Goal: Task Accomplishment & Management: Manage account settings

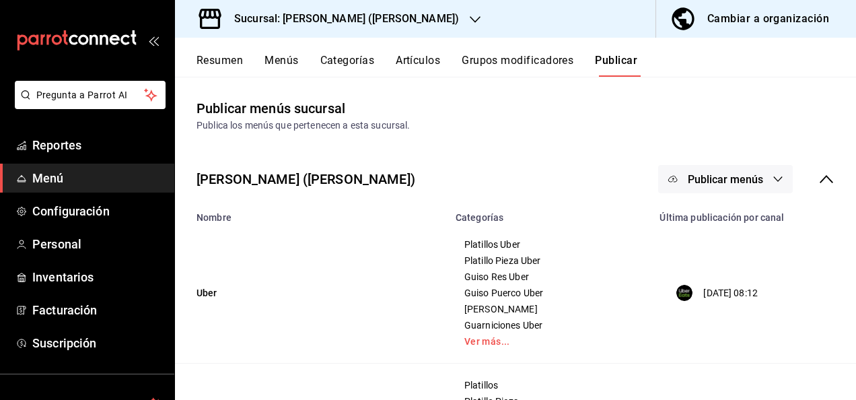
click at [324, 18] on h3 "Sucursal: [PERSON_NAME] ([PERSON_NAME])" at bounding box center [340, 19] width 235 height 16
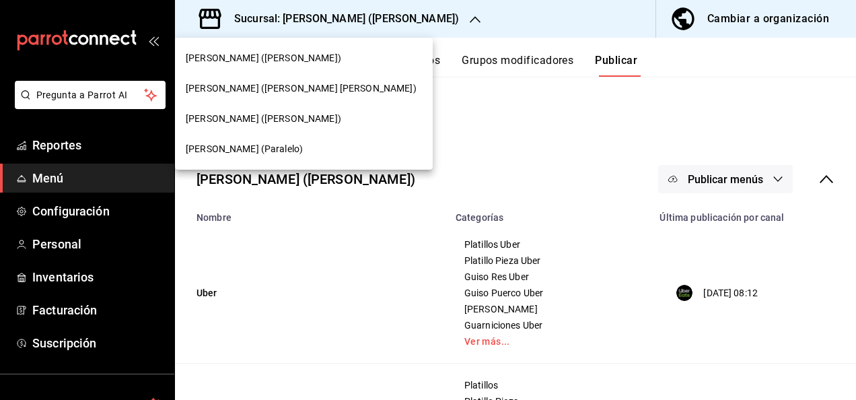
click at [268, 86] on span "[PERSON_NAME] ([PERSON_NAME] [PERSON_NAME])" at bounding box center [301, 88] width 231 height 14
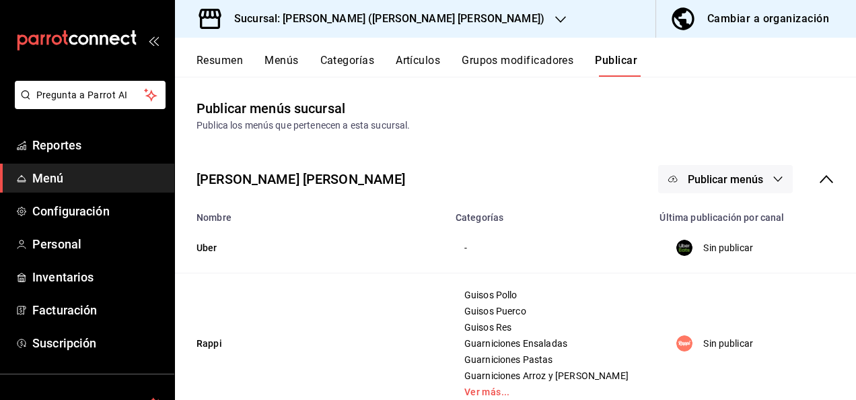
click at [423, 66] on button "Artículos" at bounding box center [418, 65] width 44 height 23
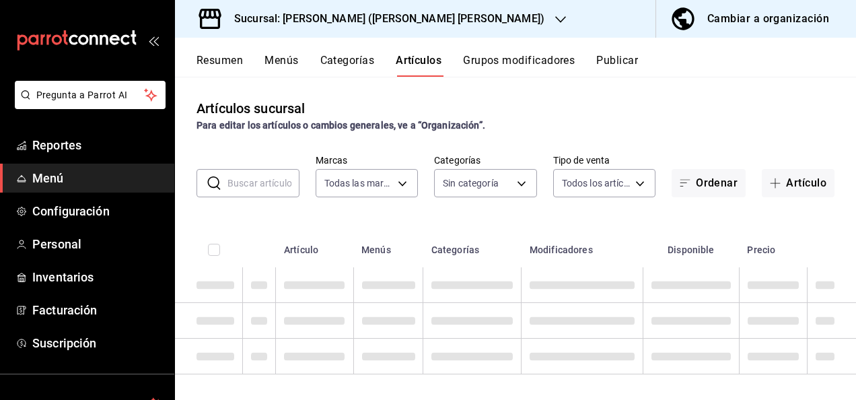
type input "21df7605-3d62-4e5e-a6b3-33b2e047c642"
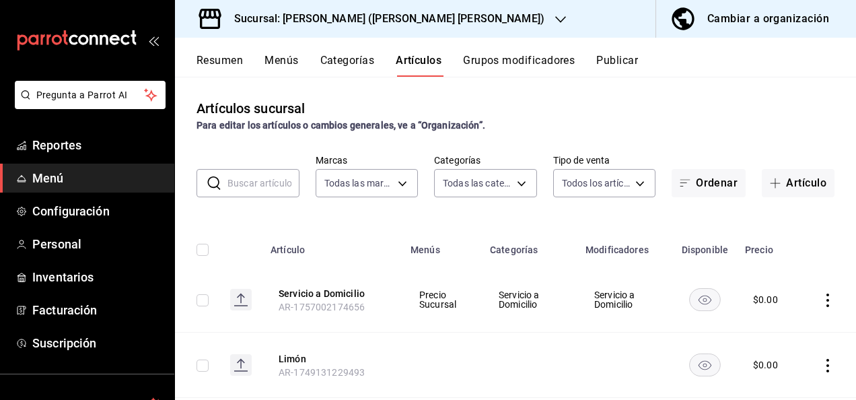
type input "7379094b-ced1-4bb3-a5d9-82c488941cf4,5fe5d7a8-45b1-43a9-a381-072ae0ded211,b57b9…"
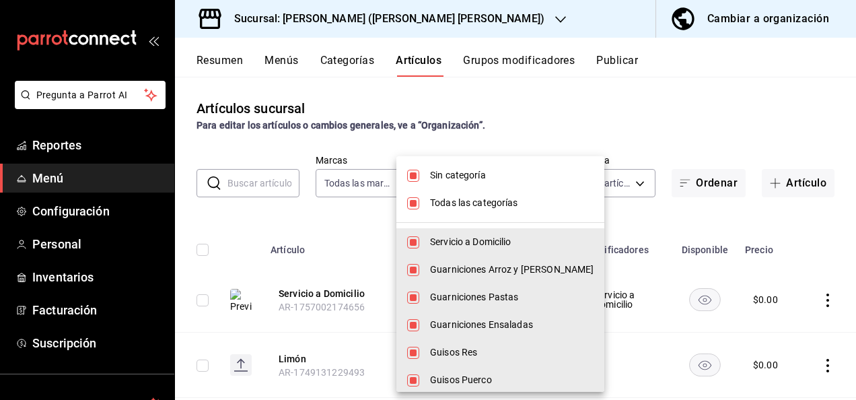
click at [486, 186] on body "Pregunta a Parrot AI Reportes Menú Configuración Personal Inventarios Facturaci…" at bounding box center [428, 200] width 856 height 400
click at [415, 176] on input "checkbox" at bounding box center [413, 176] width 12 height 12
checkbox input "false"
click at [419, 202] on input "checkbox" at bounding box center [413, 203] width 12 height 12
checkbox input "false"
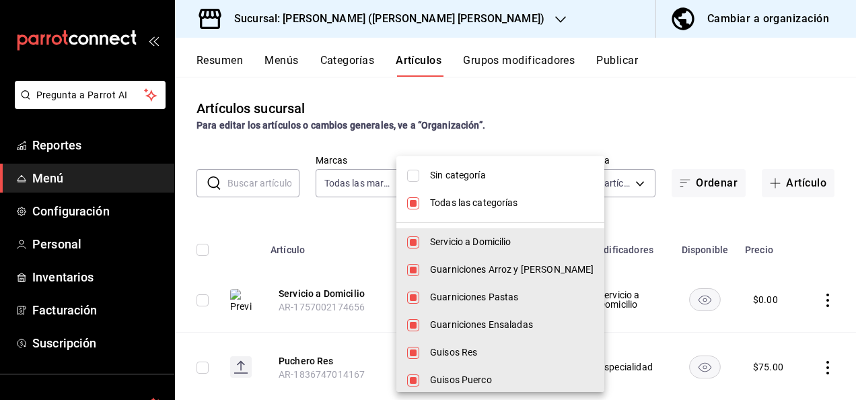
checkbox input "false"
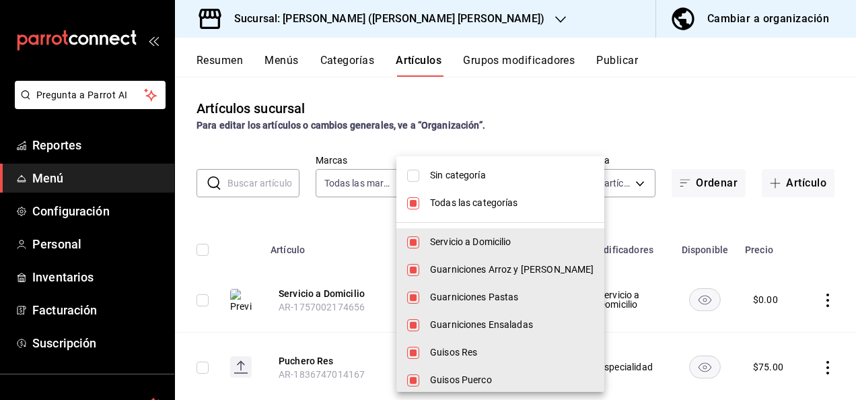
checkbox input "false"
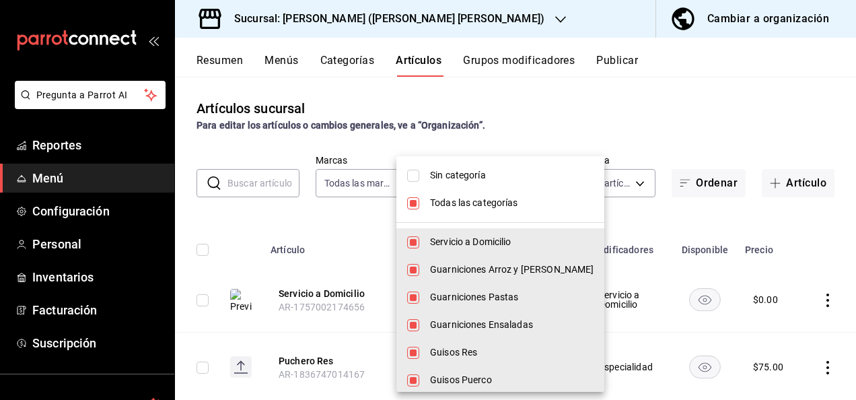
checkbox input "false"
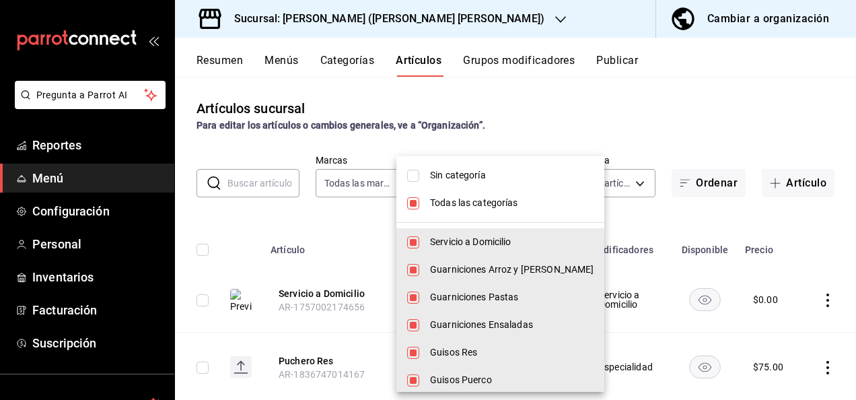
checkbox input "false"
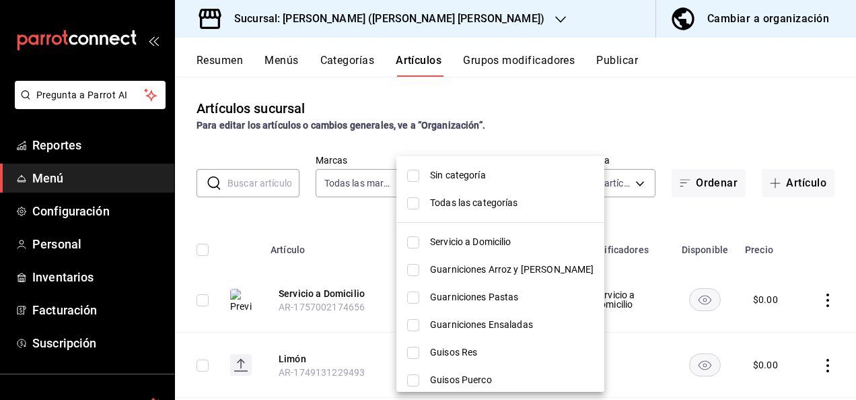
click at [418, 279] on li "Guarniciones Arroz y [PERSON_NAME]" at bounding box center [500, 270] width 208 height 28
type input "5fe5d7a8-45b1-43a9-a381-072ae0ded211"
checkbox input "true"
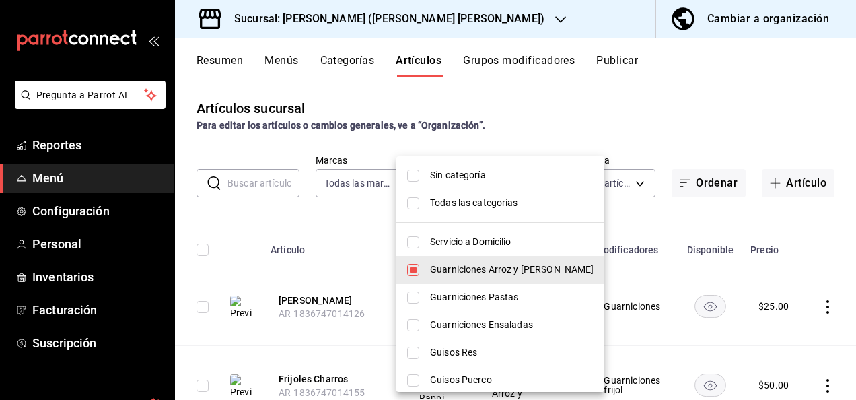
click at [285, 219] on div at bounding box center [428, 200] width 856 height 400
click at [542, 112] on div at bounding box center [428, 200] width 856 height 400
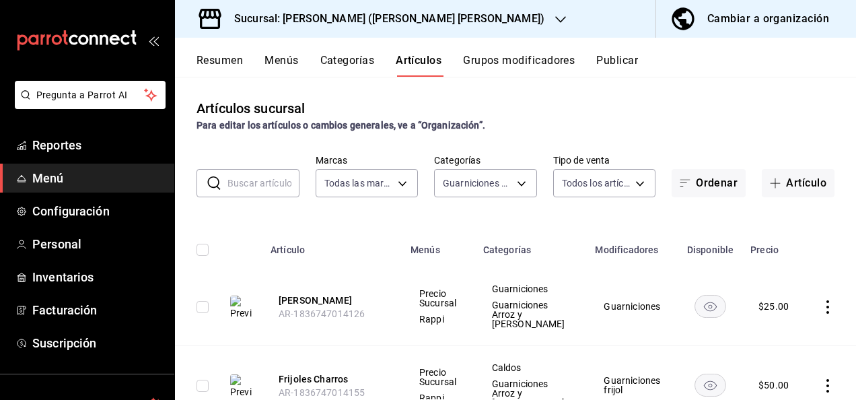
click at [754, 20] on div "Cambiar a organización" at bounding box center [768, 18] width 122 height 19
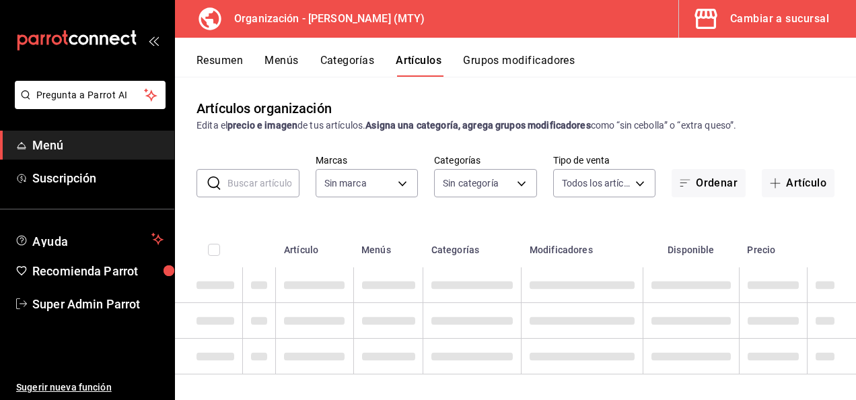
type input "8e4ed518-2fa6-49c3-a476-0562c72a8eb8"
type input "c63fcd05-88e7-4229-8b99-c19171db6a2b,82985777-2c1c-4e7d-954f-2825f19329dc,f1da5…"
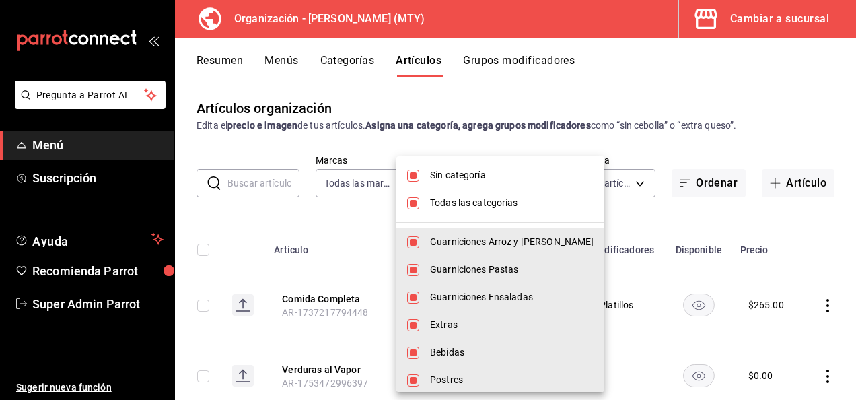
click at [499, 181] on body "Pregunta a Parrot AI Menú Suscripción Ayuda Recomienda Parrot Super Admin Parro…" at bounding box center [428, 200] width 856 height 400
click at [425, 179] on li "Sin categoría" at bounding box center [500, 175] width 208 height 28
checkbox input "false"
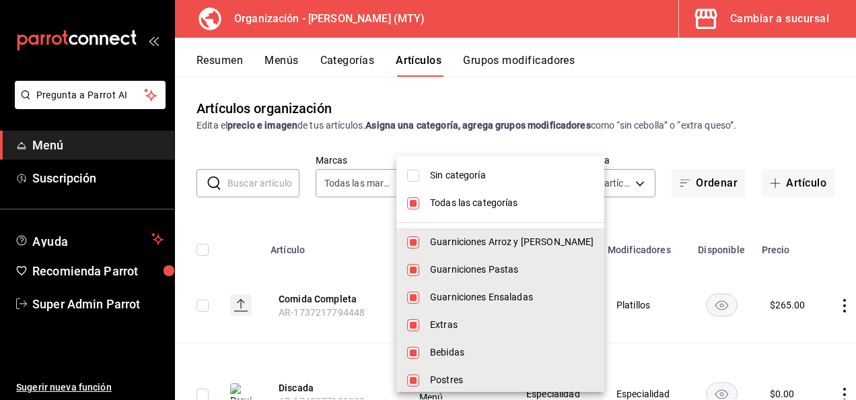
click at [415, 211] on li "Todas las categorías" at bounding box center [500, 203] width 208 height 28
checkbox input "false"
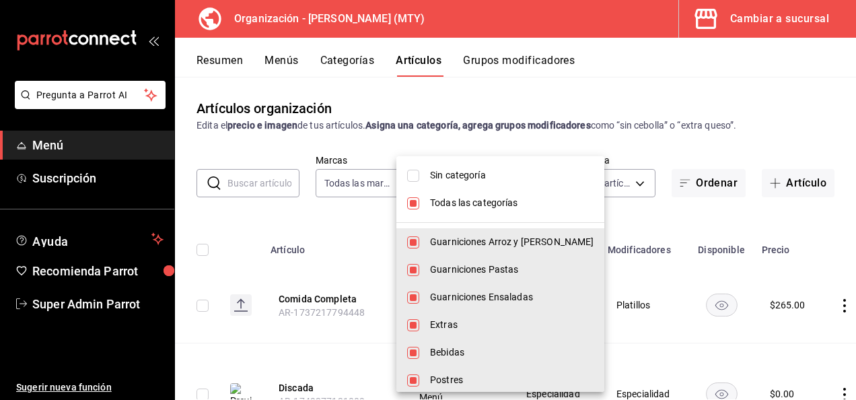
checkbox input "false"
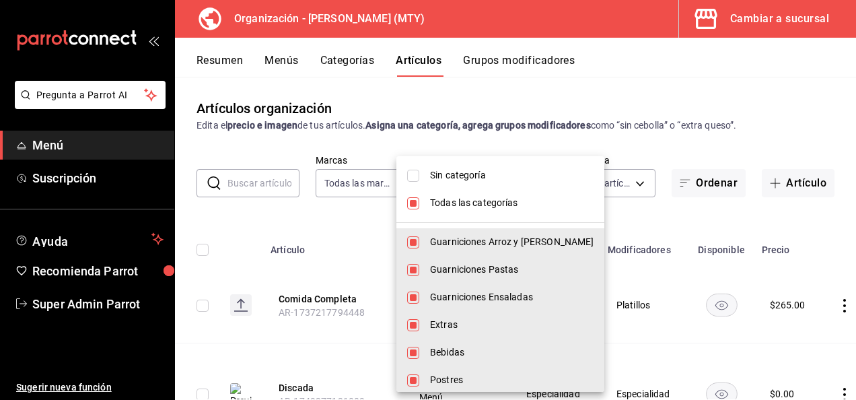
checkbox input "false"
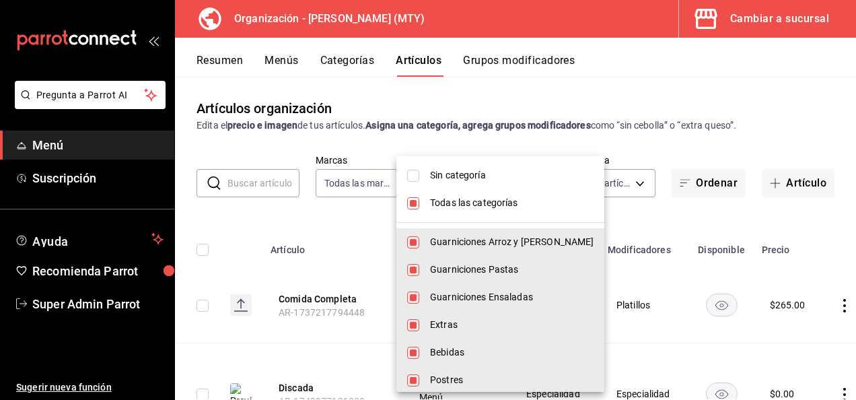
checkbox input "false"
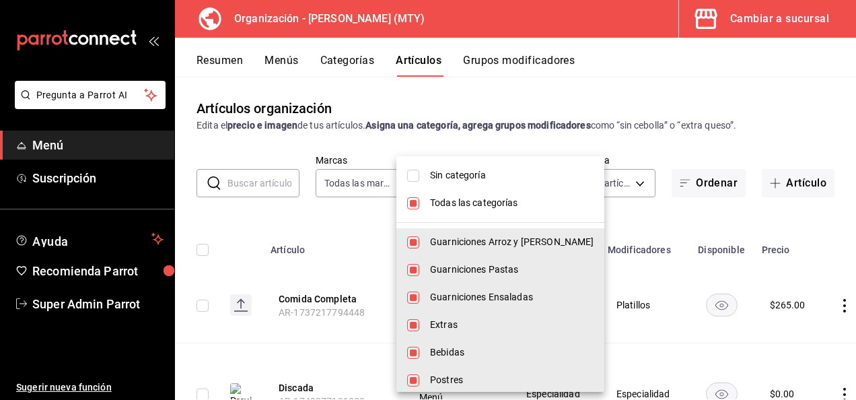
checkbox input "false"
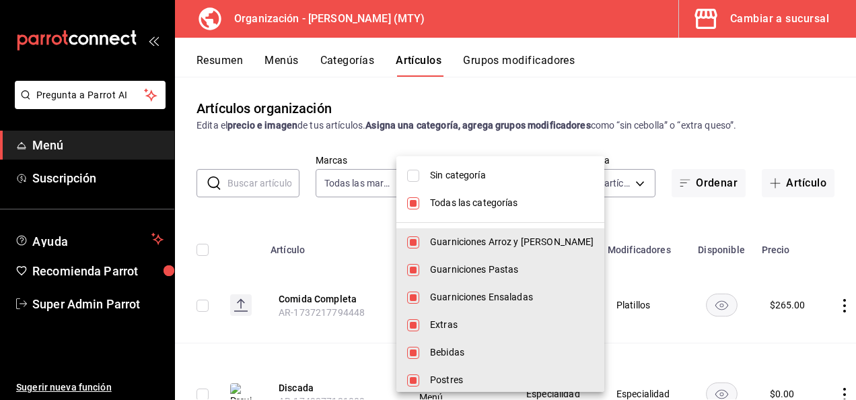
checkbox input "false"
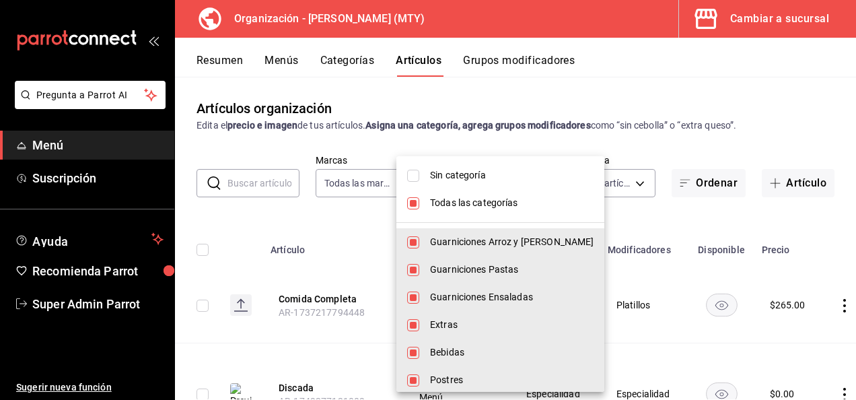
checkbox input "false"
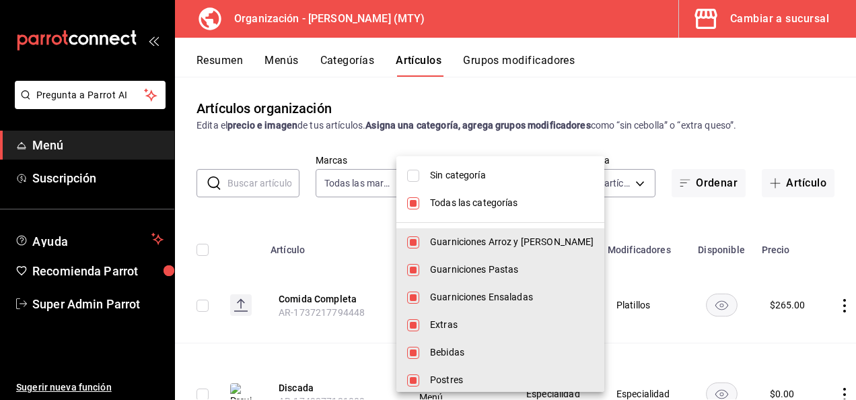
checkbox input "false"
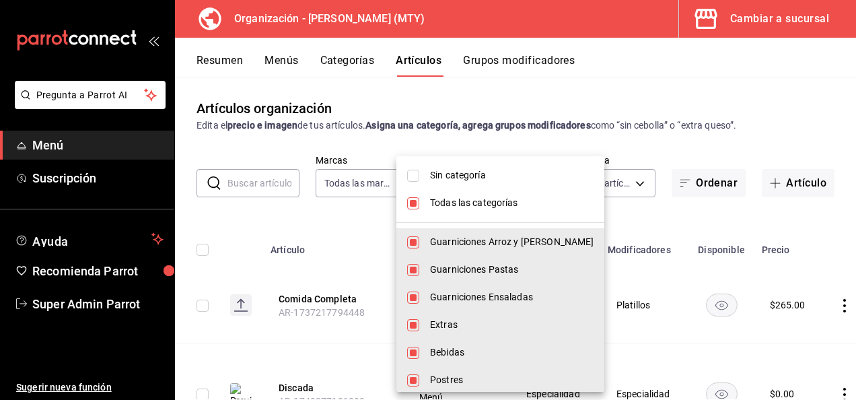
checkbox input "false"
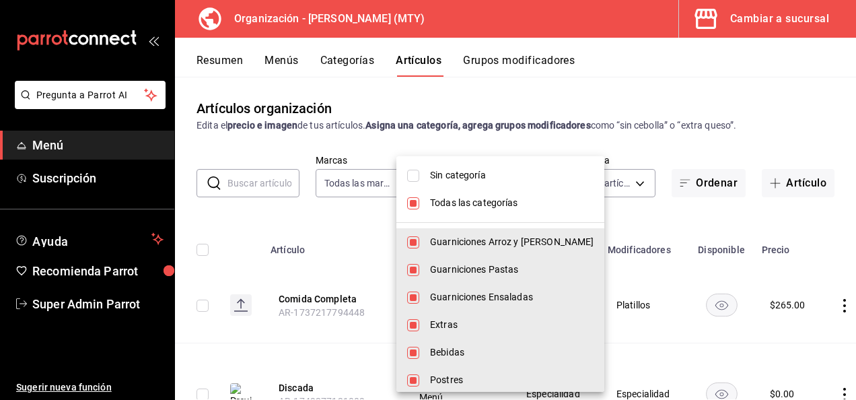
checkbox input "false"
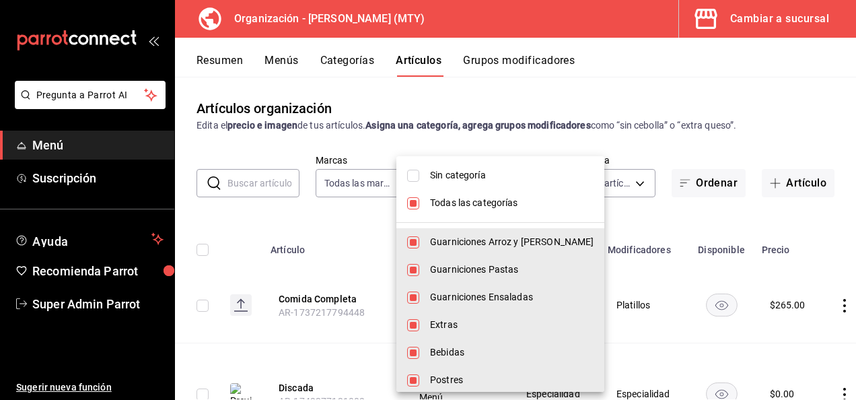
checkbox input "false"
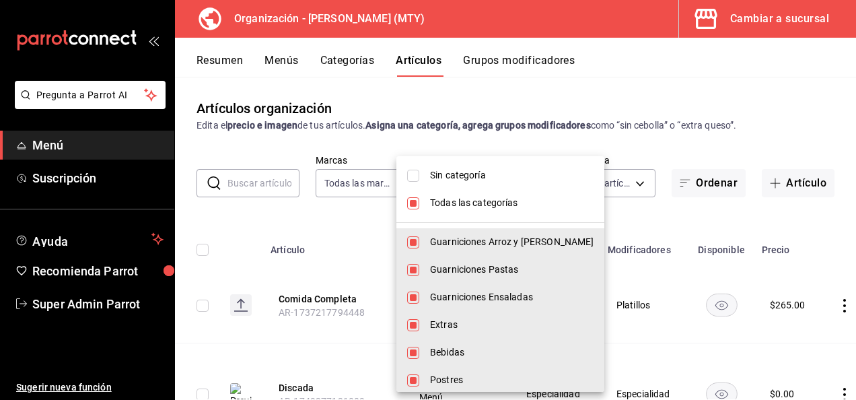
checkbox input "false"
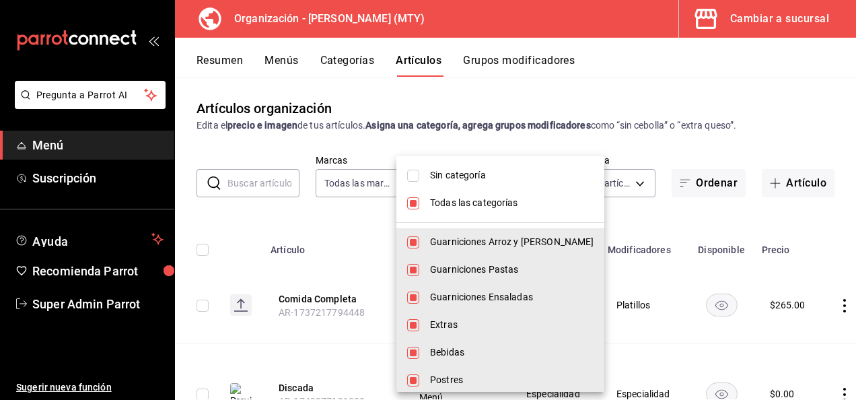
checkbox input "false"
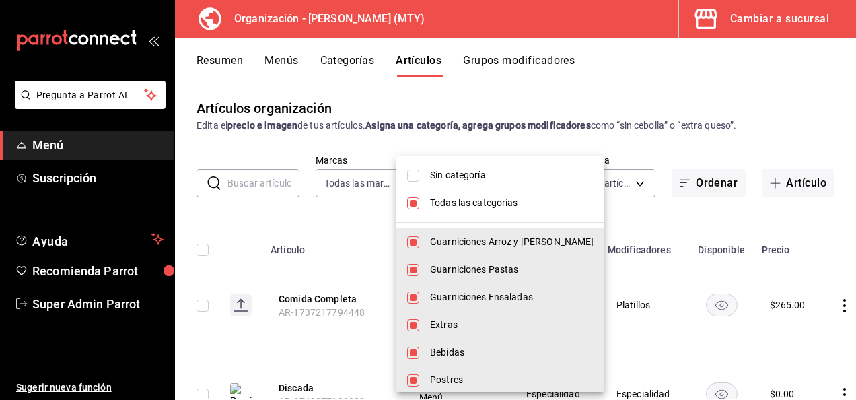
checkbox input "false"
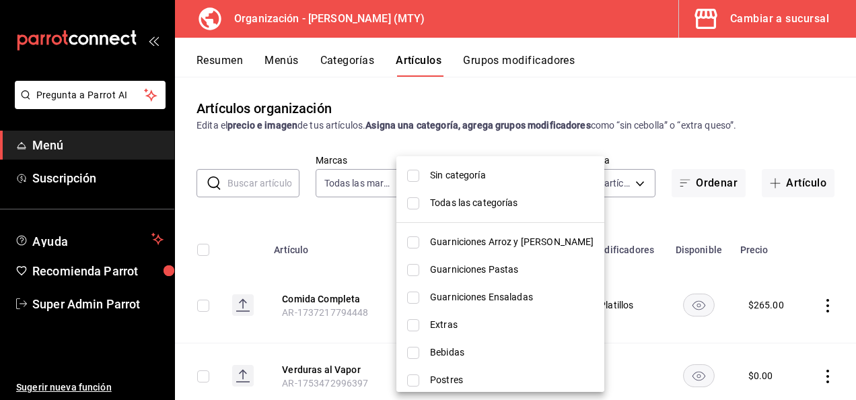
click at [410, 240] on input "checkbox" at bounding box center [413, 242] width 12 height 12
checkbox input "true"
type input "c63fcd05-88e7-4229-8b99-c19171db6a2b"
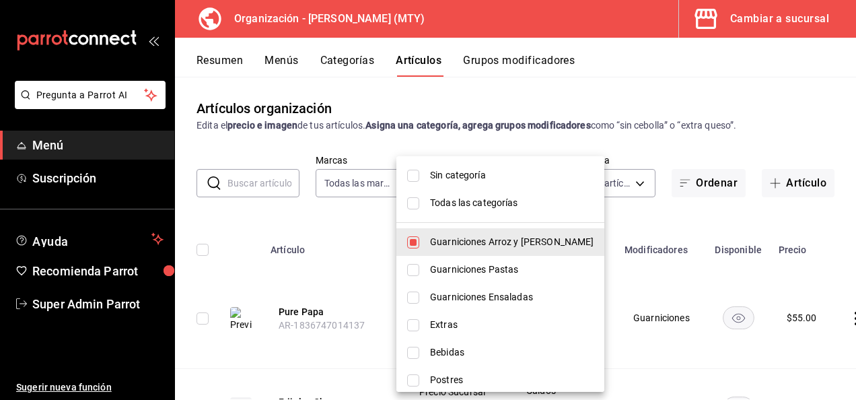
click at [610, 66] on div at bounding box center [428, 200] width 856 height 400
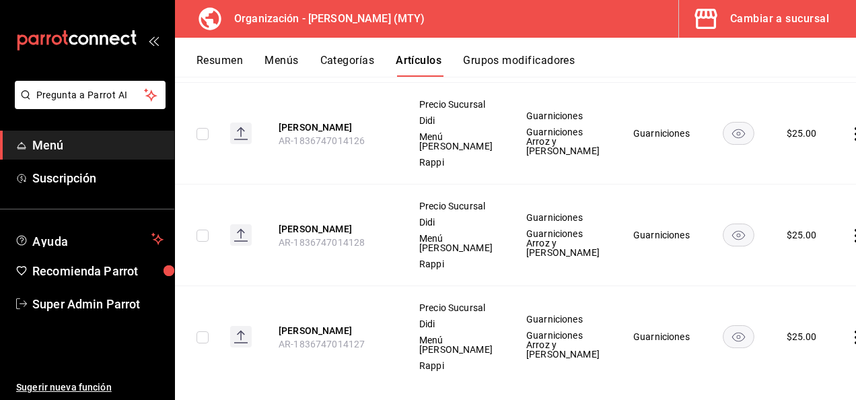
scroll to position [897, 0]
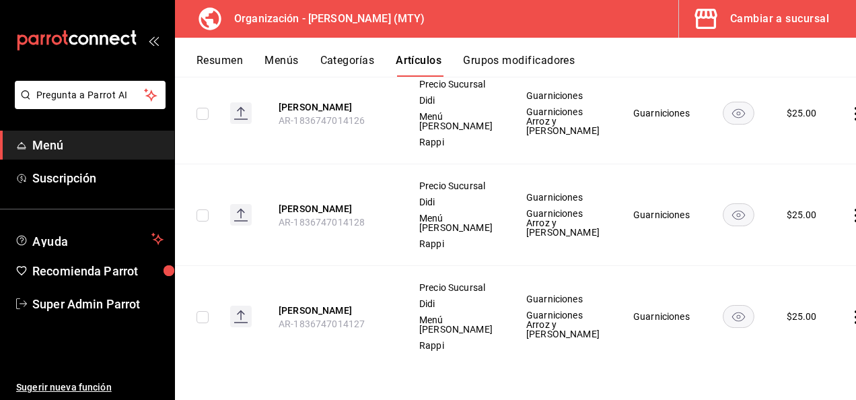
click at [245, 118] on rect at bounding box center [241, 113] width 22 height 22
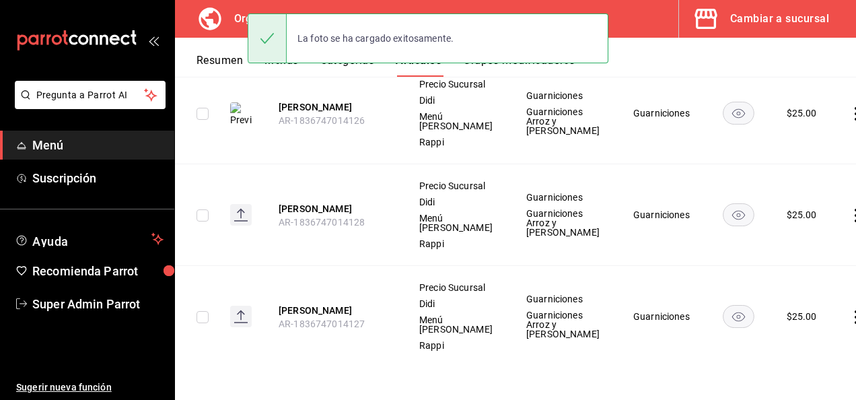
click at [242, 225] on rect at bounding box center [241, 215] width 22 height 22
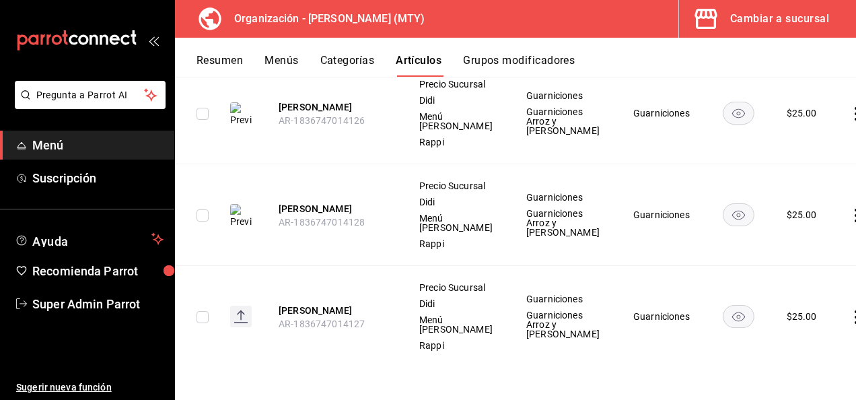
click at [241, 320] on icon at bounding box center [240, 315] width 1 height 9
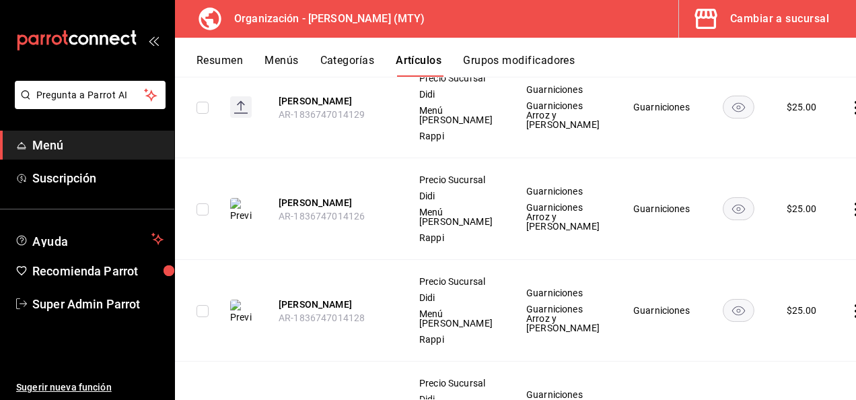
scroll to position [570, 0]
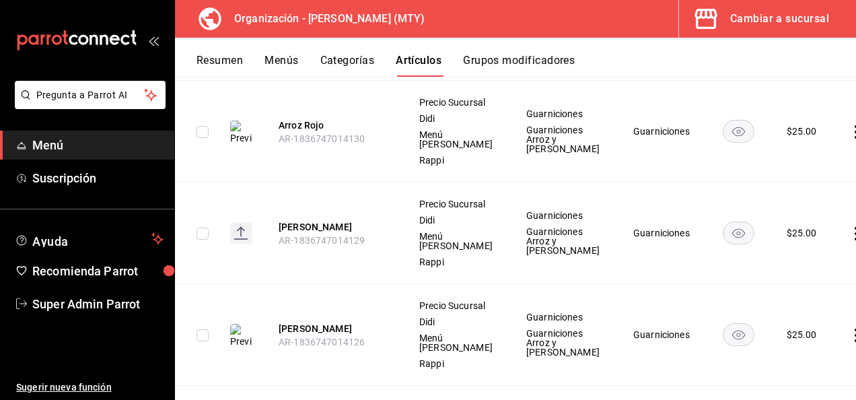
click at [238, 244] on rect at bounding box center [241, 233] width 22 height 22
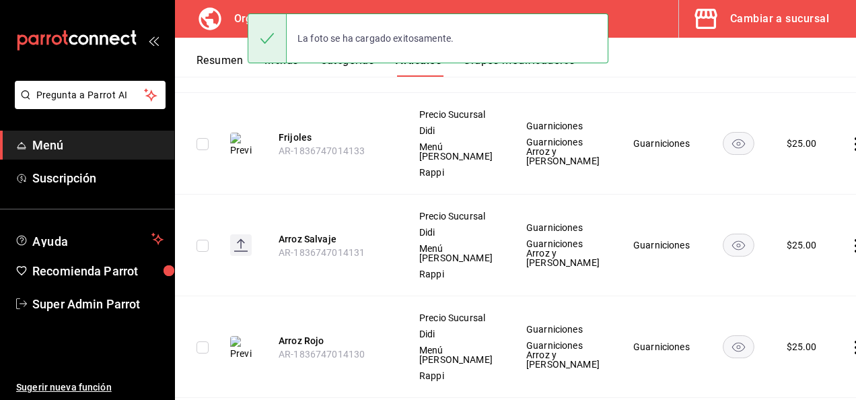
scroll to position [328, 0]
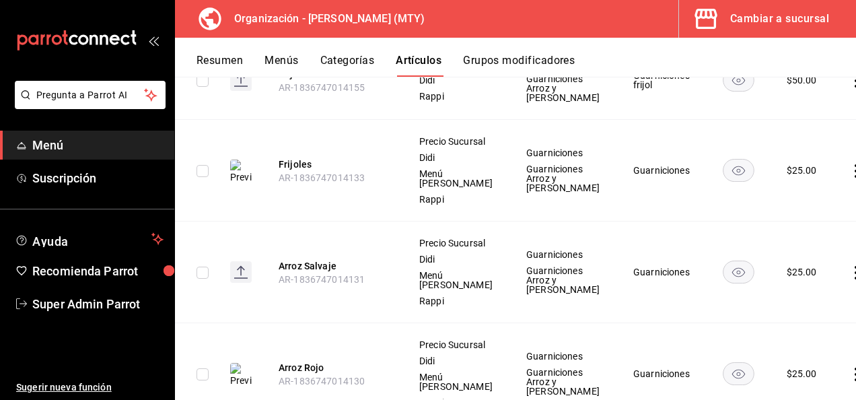
click at [242, 283] on rect at bounding box center [241, 272] width 22 height 22
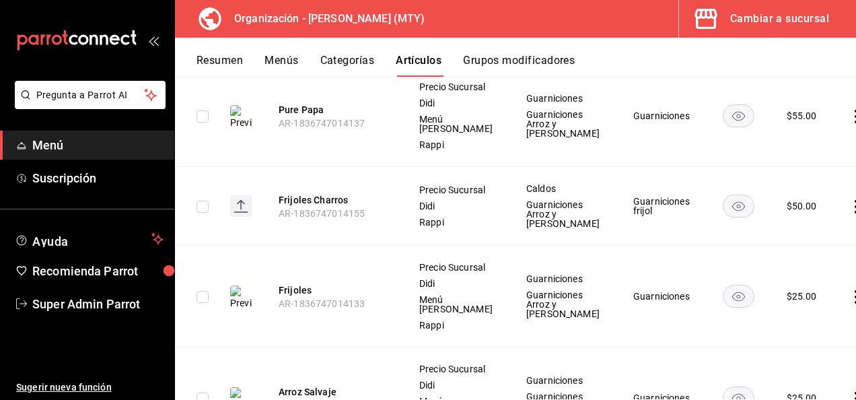
scroll to position [94, 0]
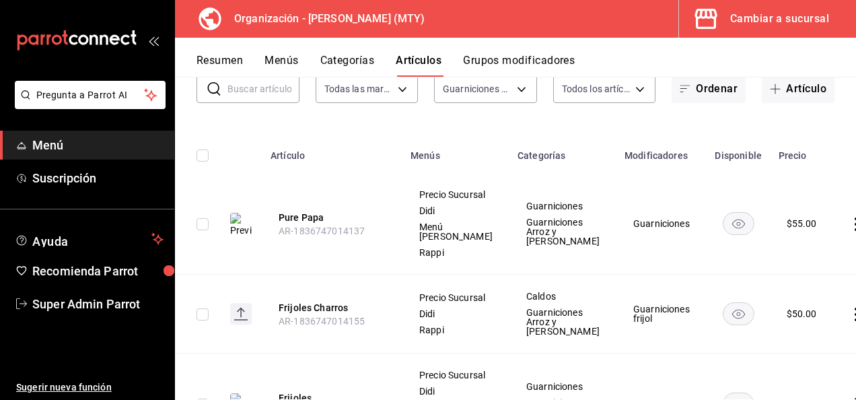
click at [238, 324] on rect at bounding box center [241, 314] width 22 height 22
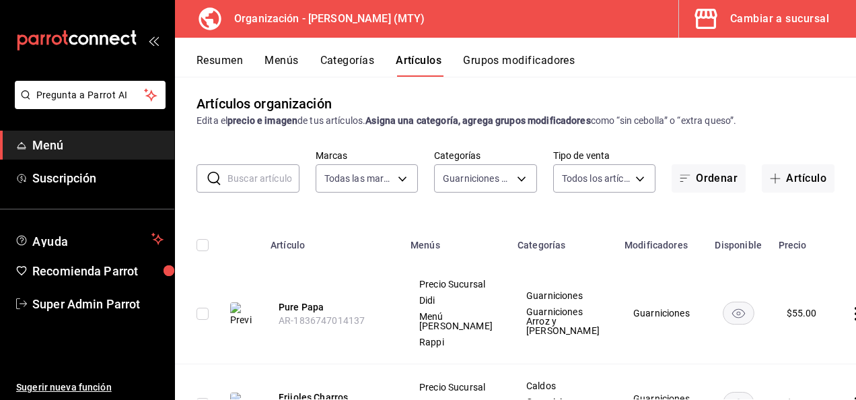
scroll to position [0, 0]
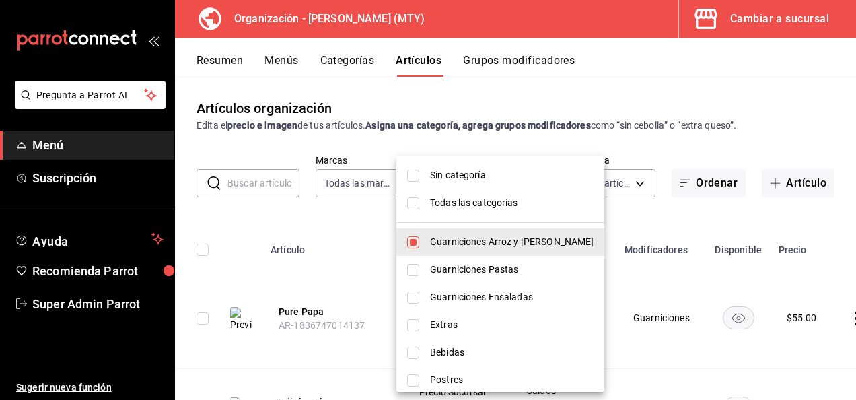
click at [517, 186] on body "Pregunta a Parrot AI Menú Suscripción Ayuda Recomienda Parrot Super Admin Parro…" at bounding box center [428, 200] width 856 height 400
click at [416, 270] on input "checkbox" at bounding box center [413, 270] width 12 height 12
checkbox input "true"
type input "c63fcd05-88e7-4229-8b99-c19171db6a2b,82985777-2c1c-4e7d-954f-2825f19329dc"
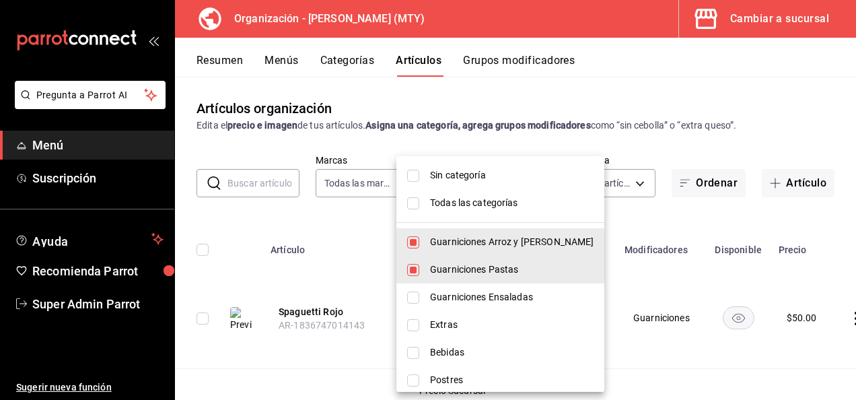
click at [414, 238] on input "checkbox" at bounding box center [413, 242] width 12 height 12
checkbox input "false"
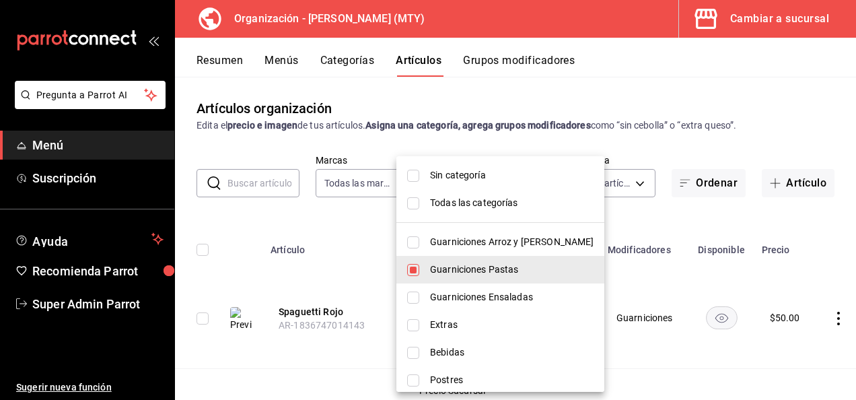
click at [347, 220] on div at bounding box center [428, 200] width 856 height 400
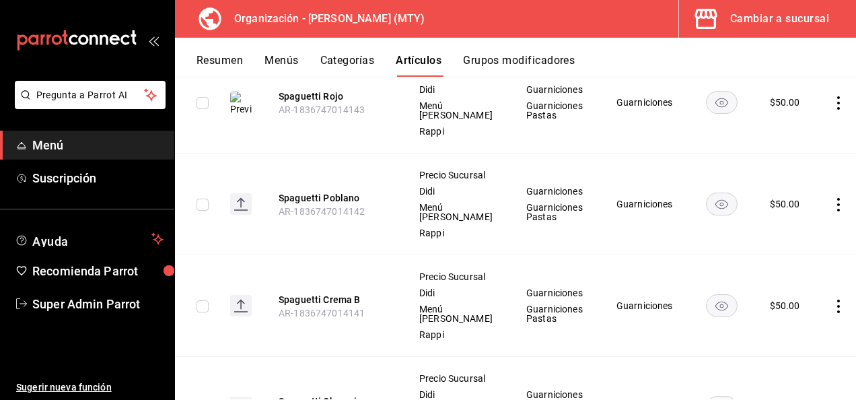
scroll to position [251, 0]
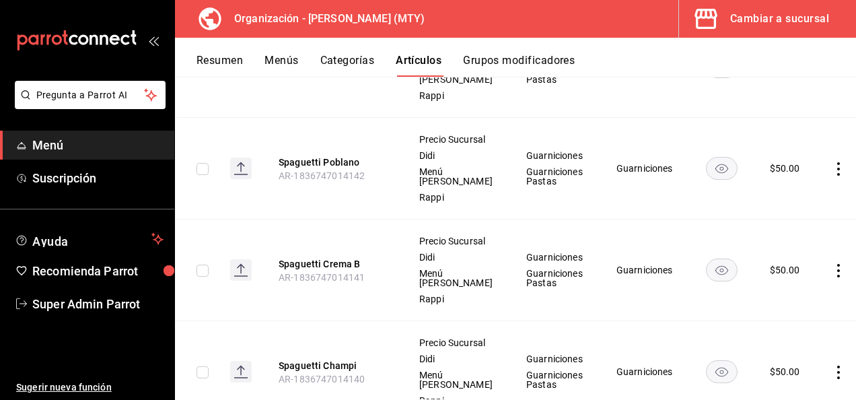
click at [233, 179] on rect at bounding box center [241, 168] width 22 height 22
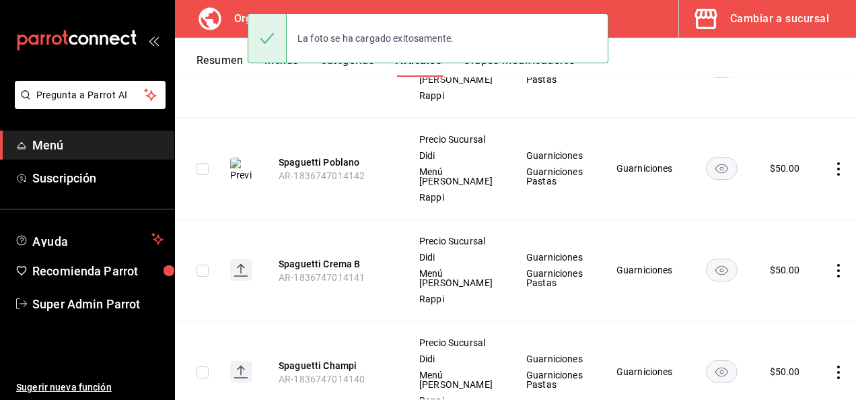
click at [246, 281] on rect at bounding box center [241, 270] width 22 height 22
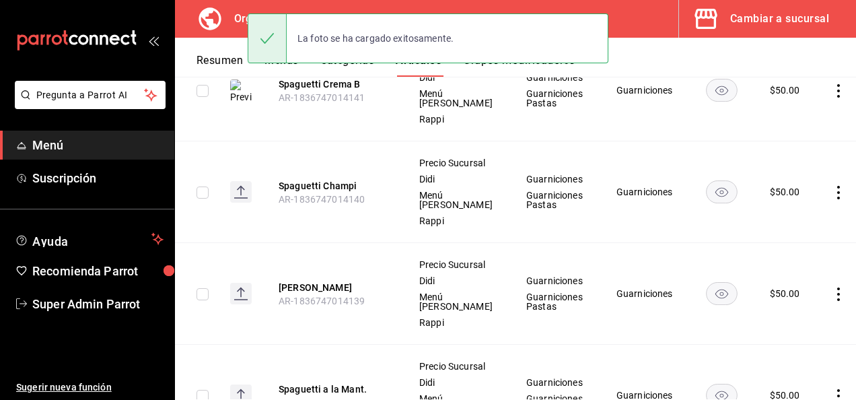
scroll to position [511, 0]
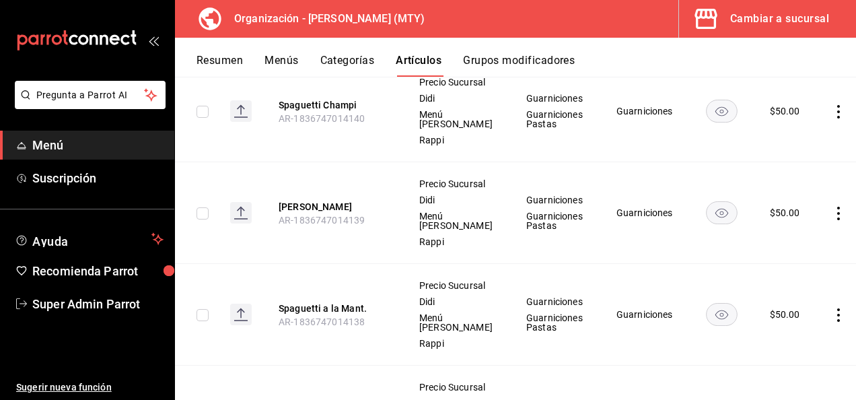
click at [243, 122] on rect at bounding box center [241, 111] width 22 height 22
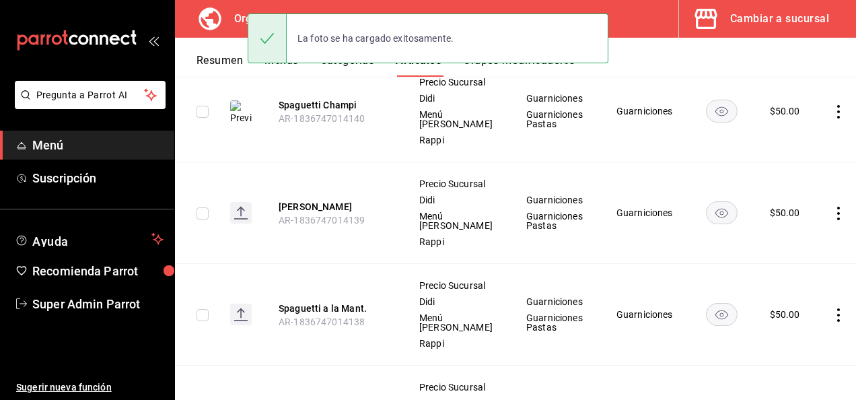
click at [236, 223] on rect at bounding box center [241, 213] width 22 height 22
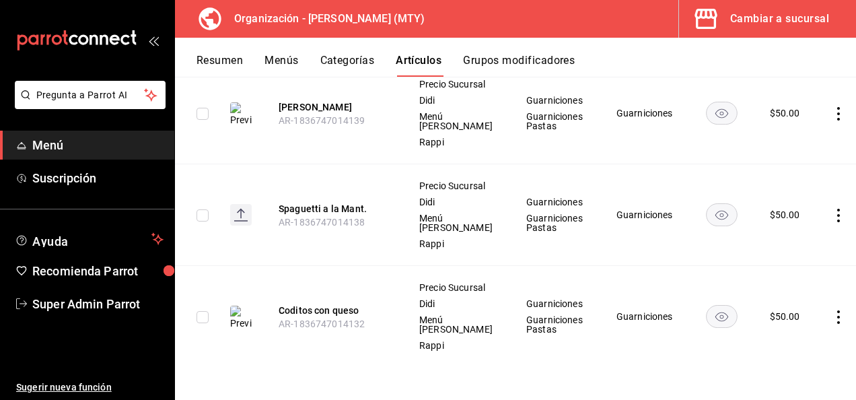
scroll to position [727, 0]
click at [240, 206] on rect at bounding box center [241, 215] width 22 height 22
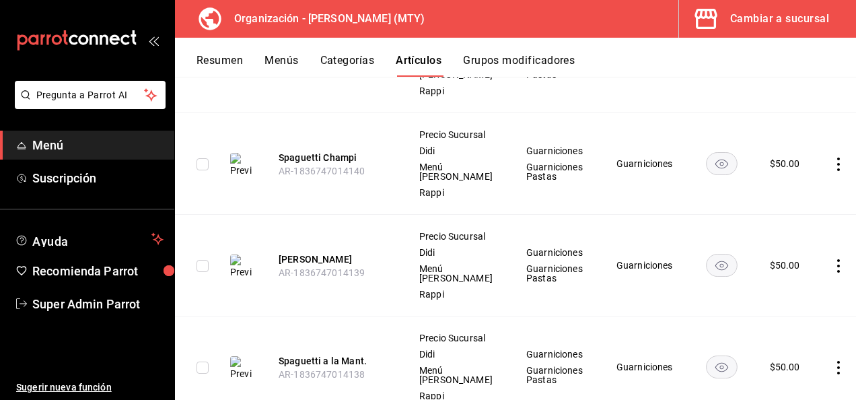
scroll to position [0, 0]
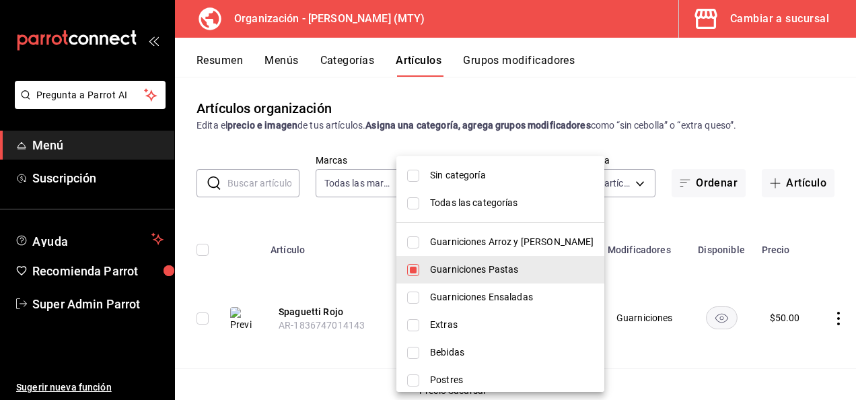
click at [491, 184] on body "Pregunta a Parrot AI Menú Suscripción Ayuda Recomienda Parrot Super Admin Parro…" at bounding box center [428, 200] width 856 height 400
click at [406, 293] on li "Guarniciones Ensaladas" at bounding box center [500, 297] width 208 height 28
type input "82985777-2c1c-4e7d-954f-2825f19329dc,f1da5d50-5e10-4d0f-8c24-886cbc02f1b8"
checkbox input "true"
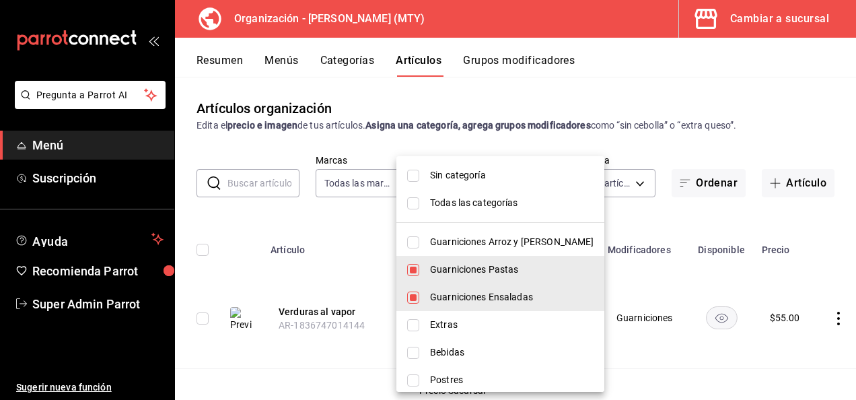
click at [412, 270] on input "checkbox" at bounding box center [413, 270] width 12 height 12
checkbox input "false"
type input "f1da5d50-5e10-4d0f-8c24-886cbc02f1b8"
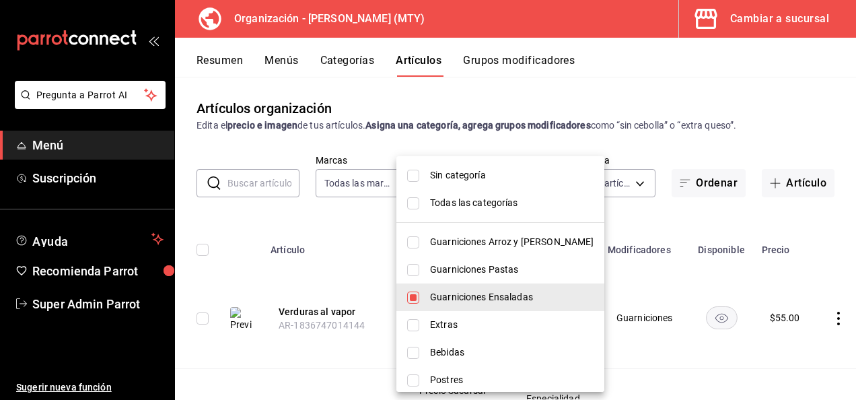
click at [364, 217] on div at bounding box center [428, 200] width 856 height 400
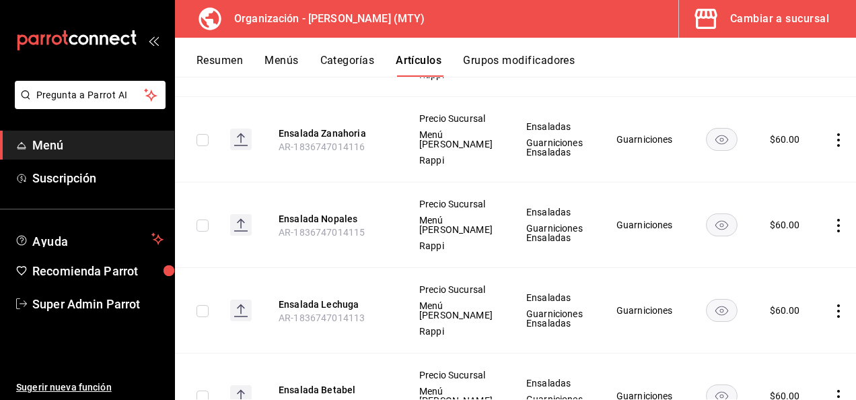
scroll to position [529, 0]
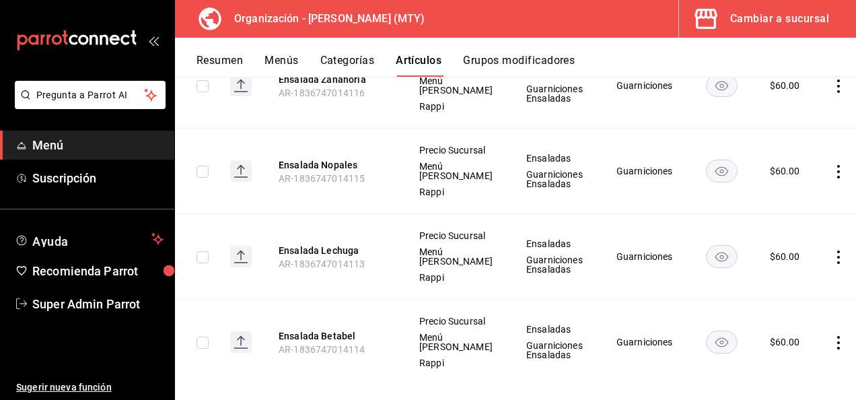
click at [235, 96] on rect at bounding box center [241, 86] width 22 height 22
click at [236, 267] on rect at bounding box center [241, 257] width 22 height 22
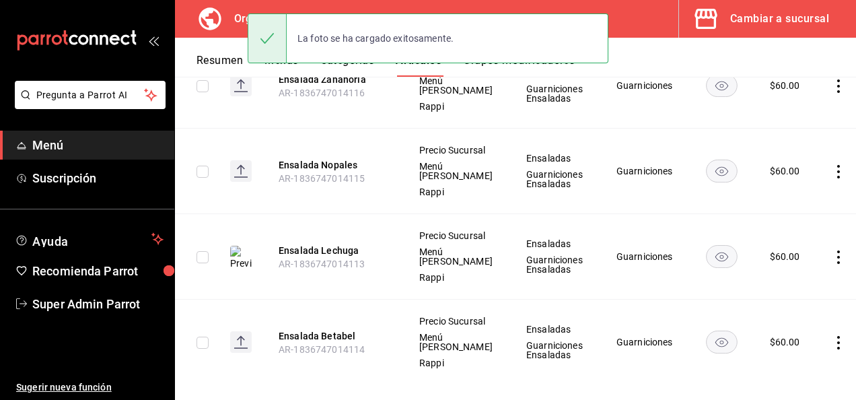
click at [242, 96] on rect at bounding box center [241, 86] width 22 height 22
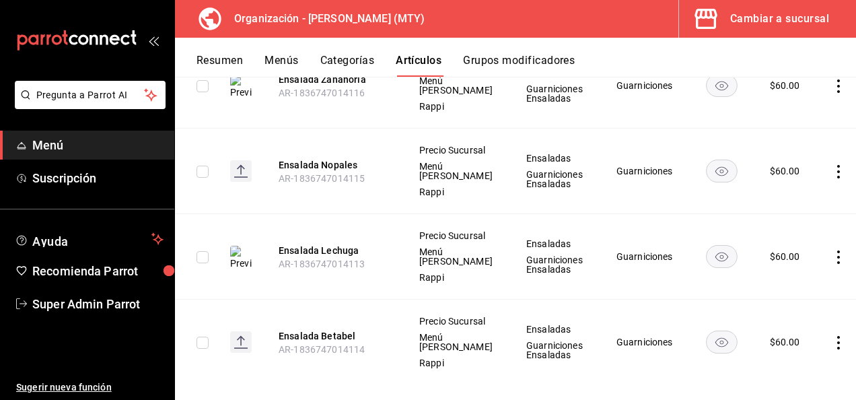
click at [240, 178] on icon at bounding box center [240, 176] width 13 height 1
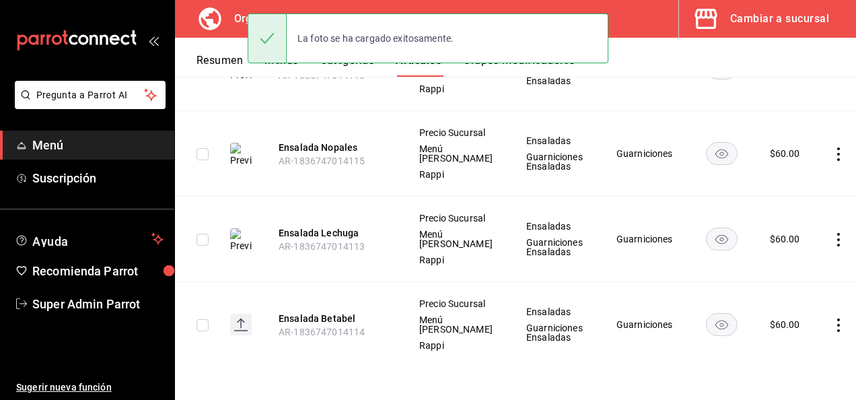
scroll to position [677, 0]
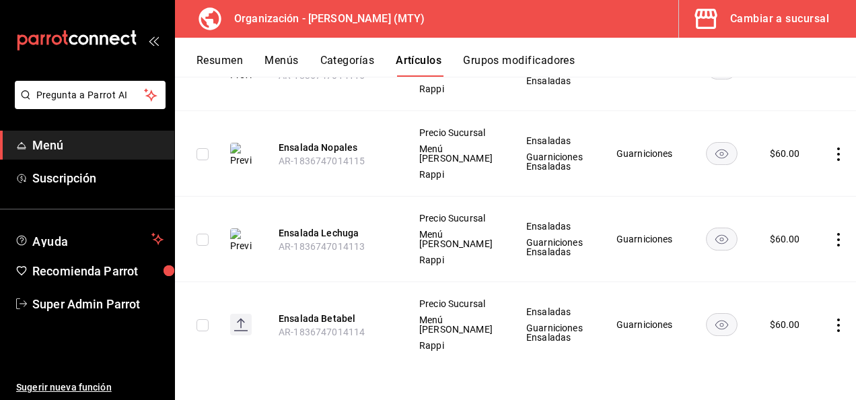
click at [248, 317] on rect at bounding box center [241, 325] width 22 height 22
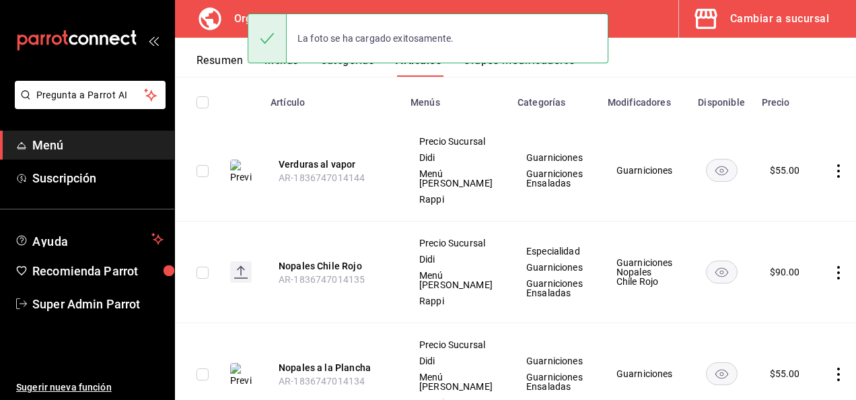
scroll to position [120, 0]
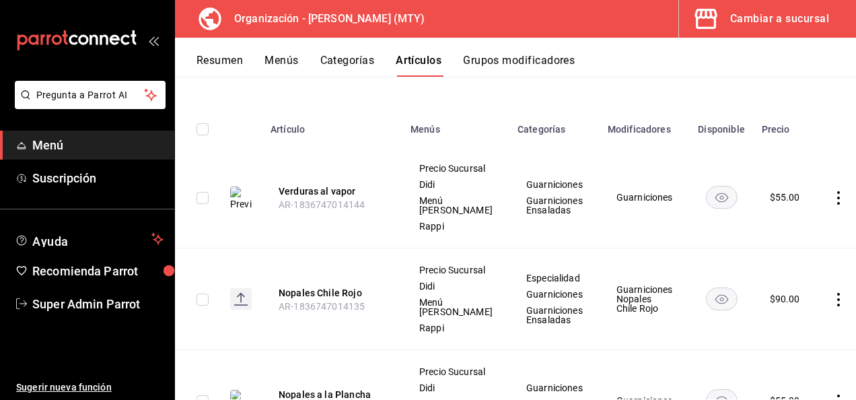
click at [243, 310] on rect at bounding box center [241, 299] width 22 height 22
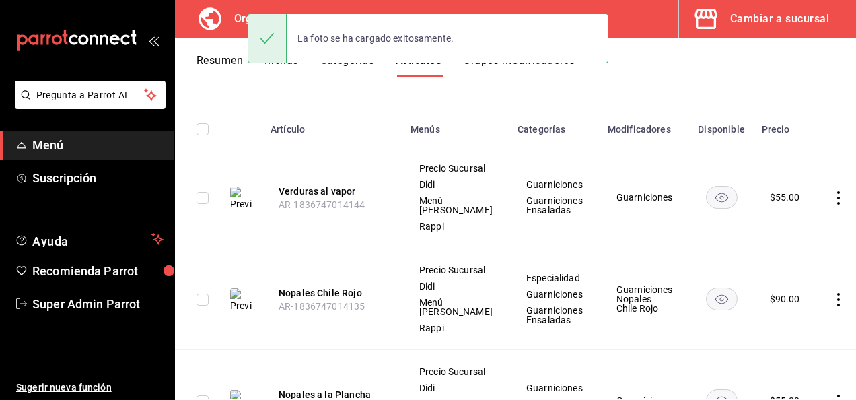
click at [709, 310] on rect "availability-product" at bounding box center [721, 298] width 31 height 22
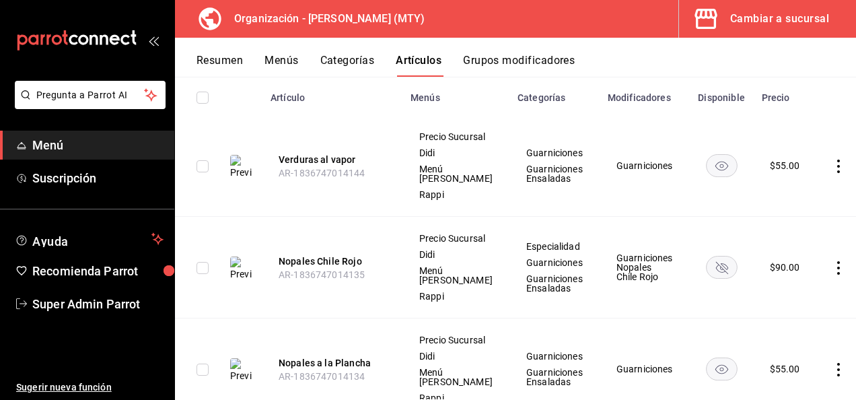
scroll to position [161, 0]
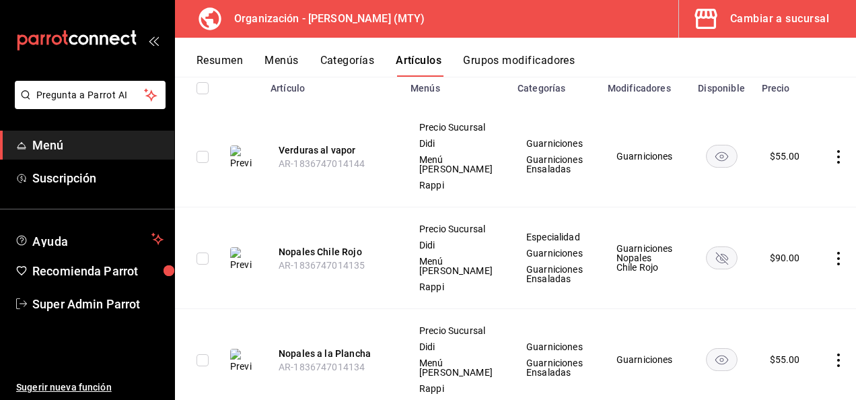
click at [706, 268] on rect "availability-product" at bounding box center [721, 257] width 31 height 22
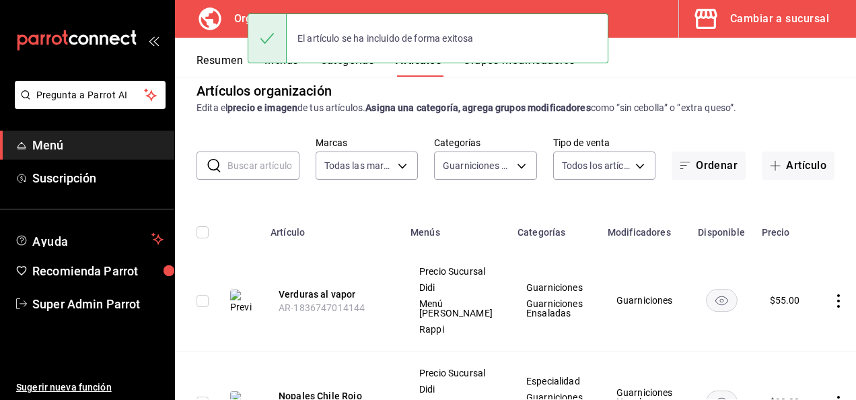
scroll to position [0, 0]
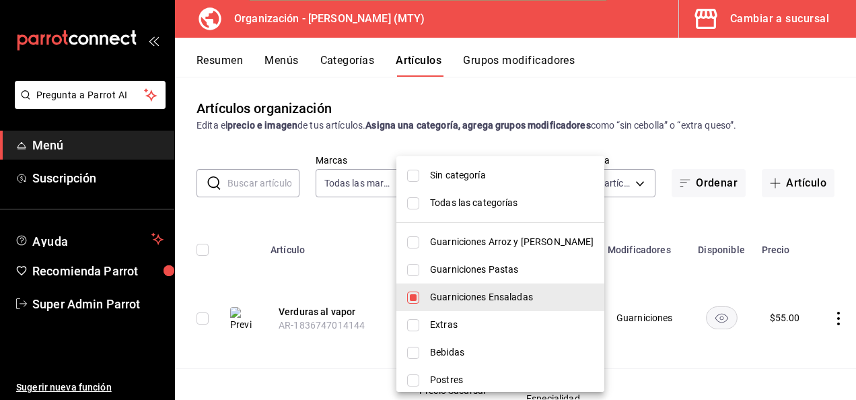
click at [496, 186] on body "Pregunta a Parrot AI Menú Suscripción Ayuda Recomienda Parrot Super Admin Parro…" at bounding box center [428, 200] width 856 height 400
click at [417, 322] on input "checkbox" at bounding box center [413, 325] width 12 height 12
checkbox input "true"
type input "f1da5d50-5e10-4d0f-8c24-886cbc02f1b8,ba7fc797-2f18-4895-991b-dead41c08ebd"
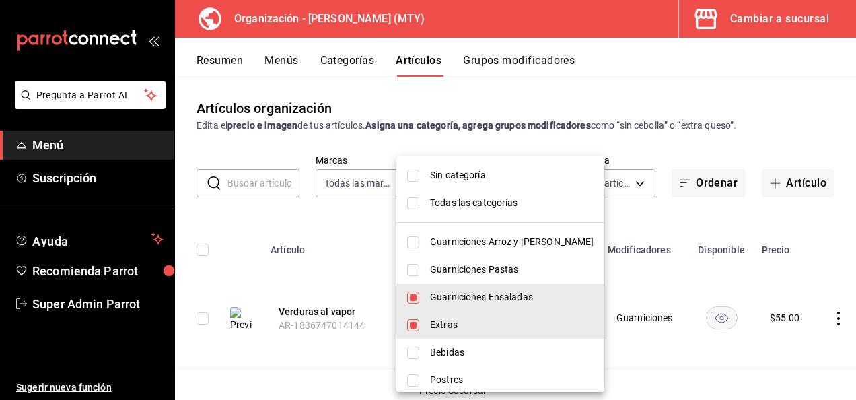
click at [417, 292] on input "checkbox" at bounding box center [413, 297] width 12 height 12
checkbox input "false"
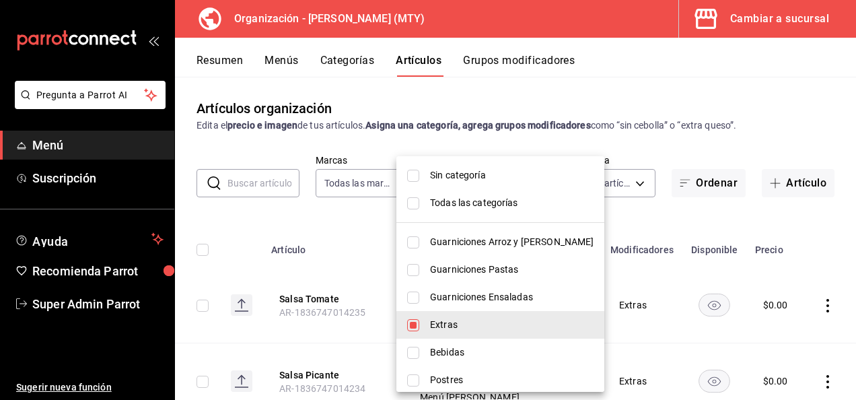
click at [358, 221] on div at bounding box center [428, 200] width 856 height 400
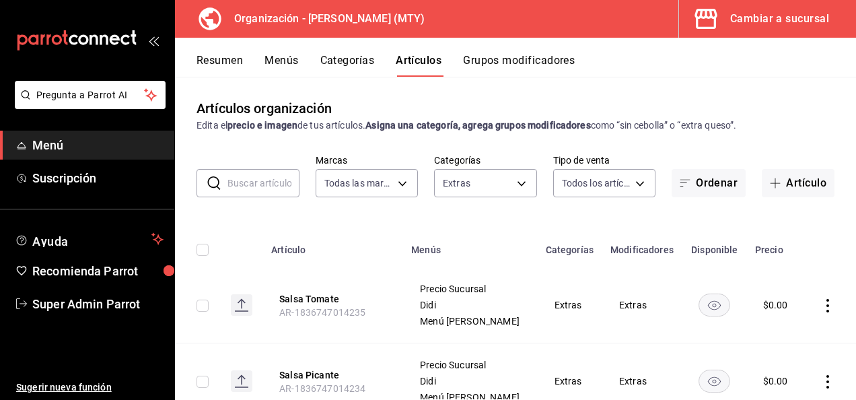
click at [241, 307] on icon at bounding box center [241, 303] width 1 height 9
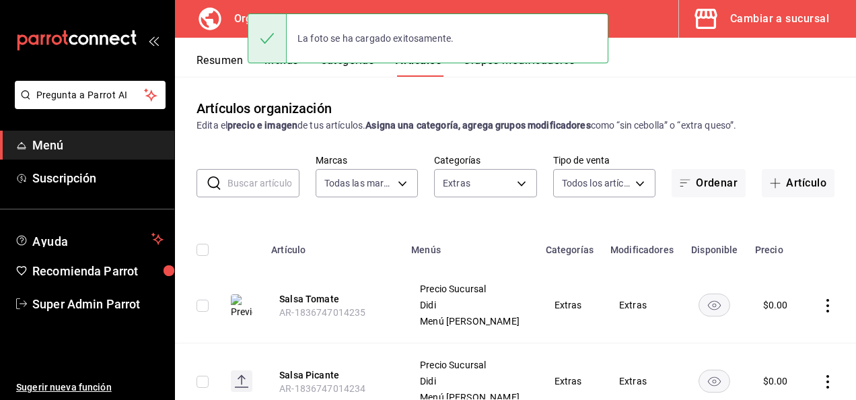
click at [244, 381] on rect at bounding box center [242, 381] width 22 height 22
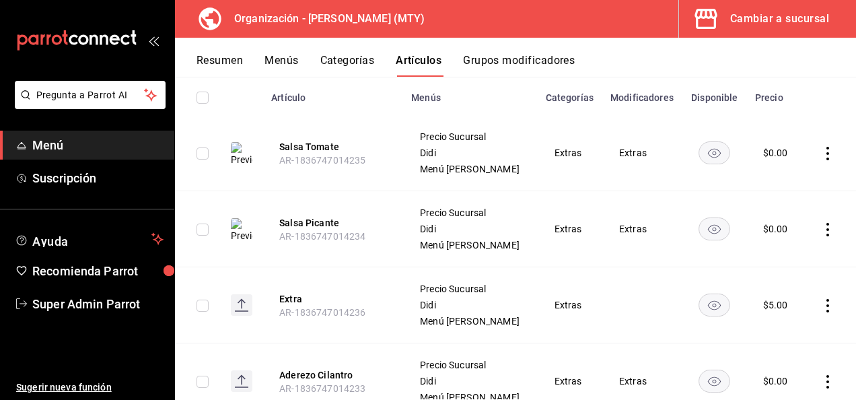
scroll to position [203, 0]
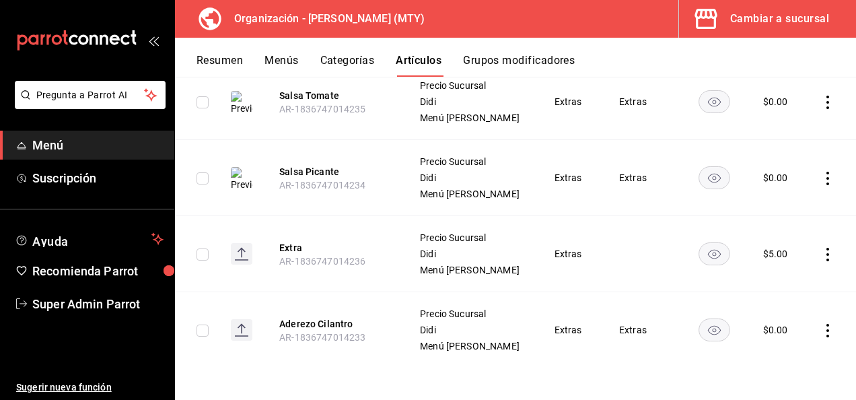
click at [238, 328] on rect at bounding box center [242, 330] width 22 height 22
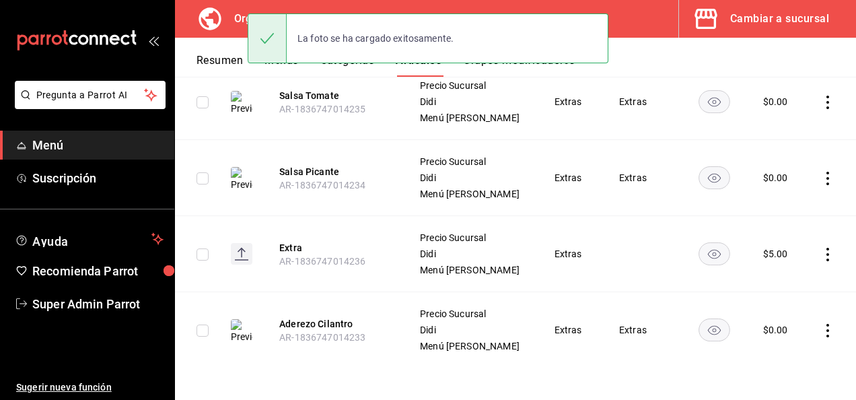
click at [248, 250] on rect at bounding box center [242, 254] width 22 height 22
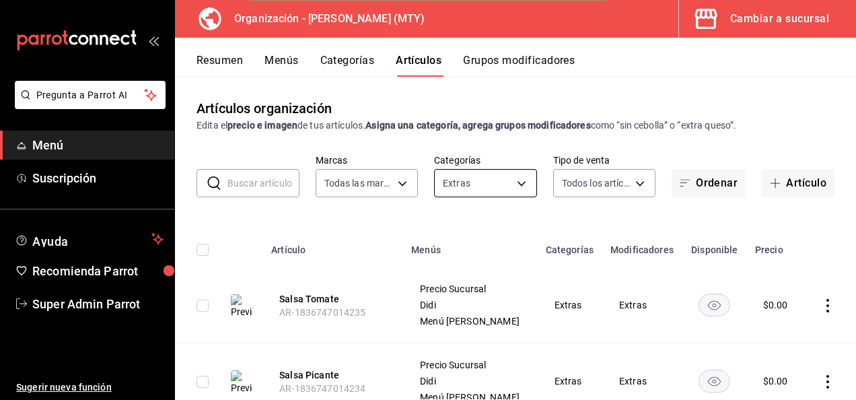
click at [483, 175] on body "Pregunta a Parrot AI Menú Suscripción Ayuda Recomienda Parrot Super Admin Parro…" at bounding box center [428, 200] width 856 height 400
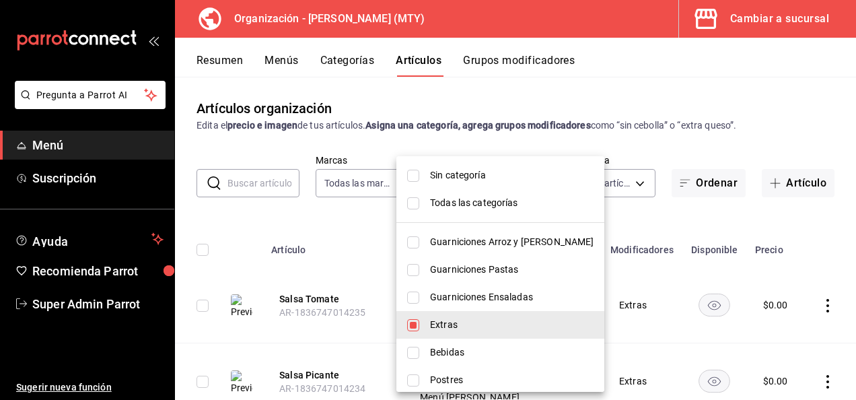
click at [420, 352] on li "Bebidas" at bounding box center [500, 352] width 208 height 28
type input "ba7fc797-2f18-4895-991b-dead41c08ebd,ae9ce936-c358-4fc8-abe9-85fcd2d2230c"
checkbox input "true"
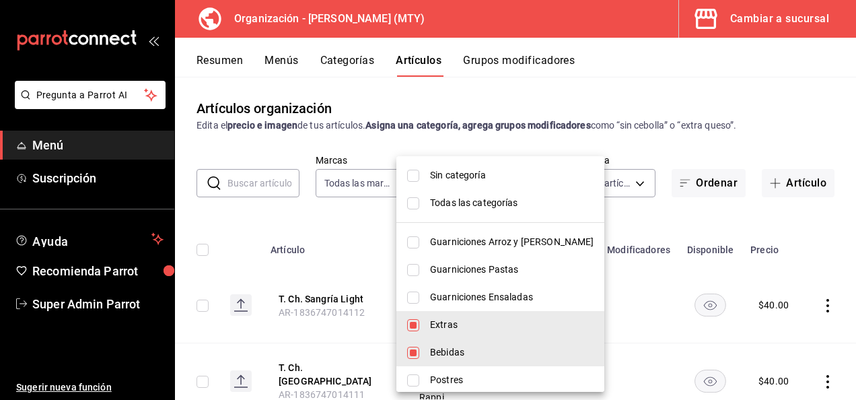
click at [414, 324] on input "checkbox" at bounding box center [413, 325] width 12 height 12
checkbox input "false"
type input "ae9ce936-c358-4fc8-abe9-85fcd2d2230c"
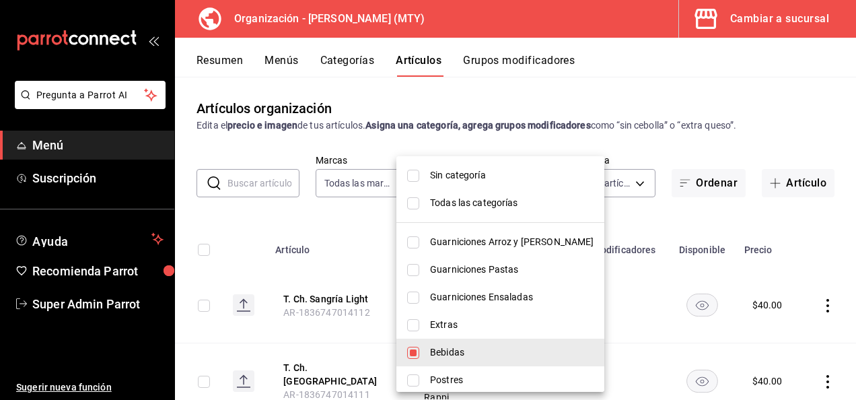
click at [300, 218] on div at bounding box center [428, 200] width 856 height 400
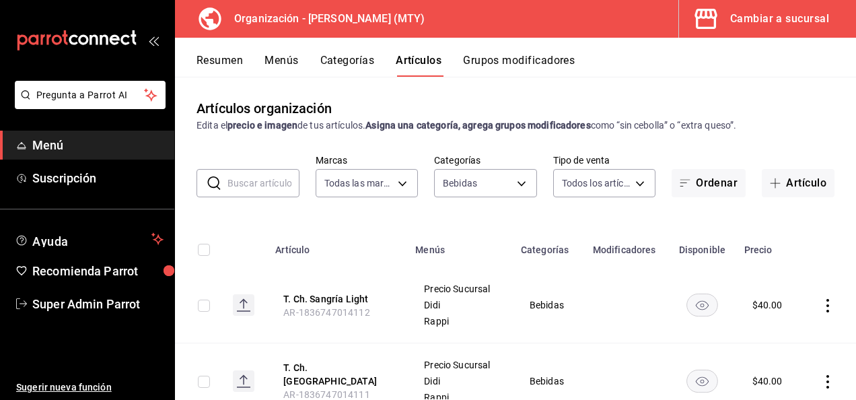
click at [243, 304] on icon at bounding box center [243, 303] width 1 height 9
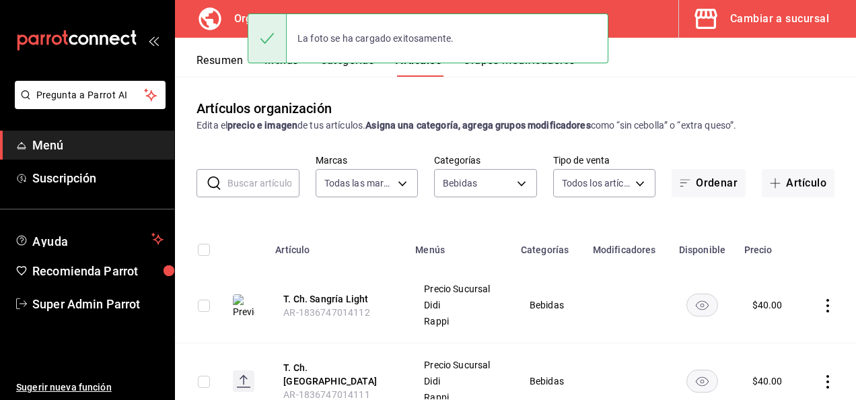
click at [249, 373] on rect at bounding box center [244, 381] width 22 height 22
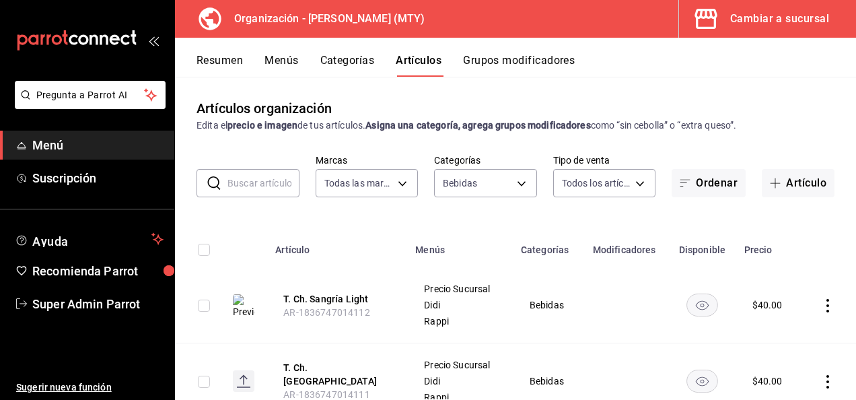
click at [242, 308] on img at bounding box center [244, 306] width 22 height 24
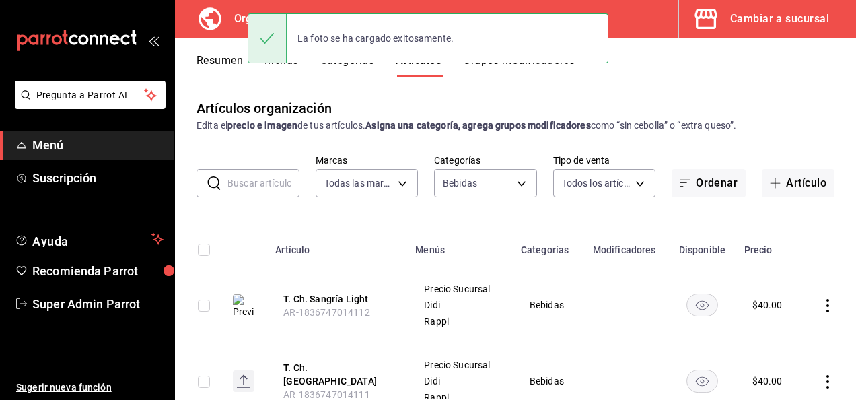
click at [235, 379] on rect at bounding box center [244, 381] width 22 height 22
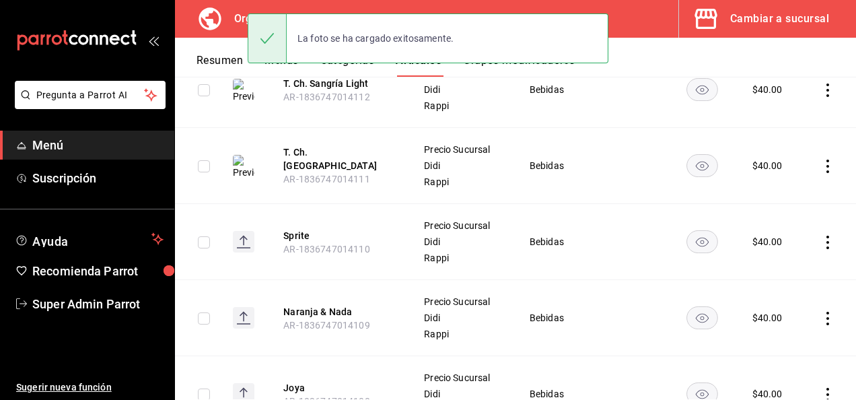
scroll to position [269, 0]
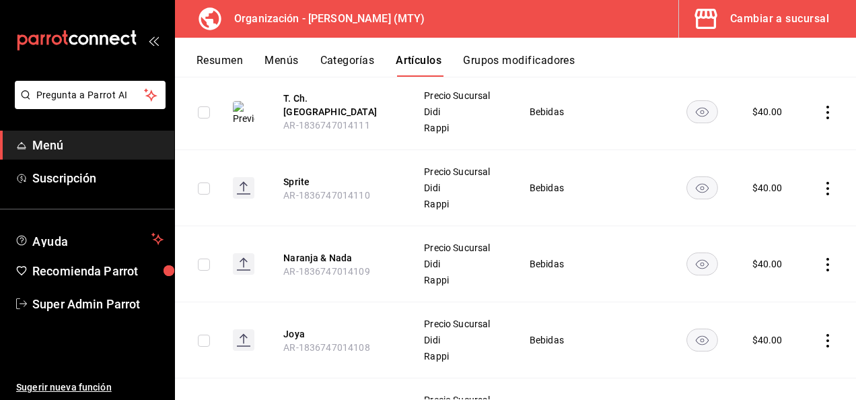
click at [248, 190] on rect at bounding box center [244, 188] width 22 height 22
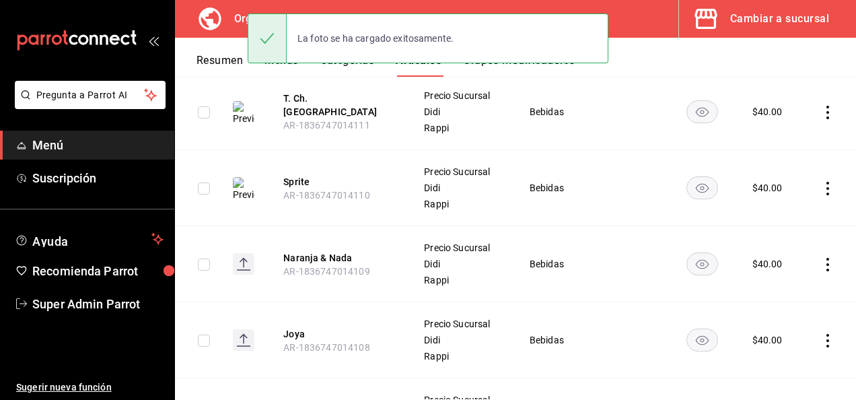
click at [240, 340] on rect at bounding box center [244, 340] width 22 height 22
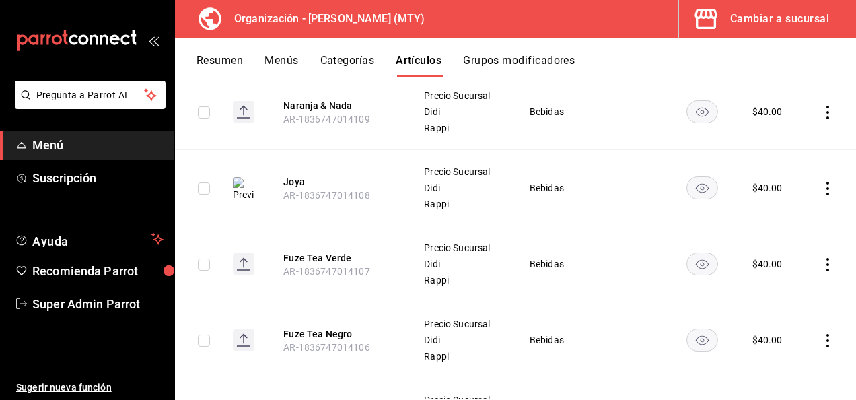
scroll to position [484, 0]
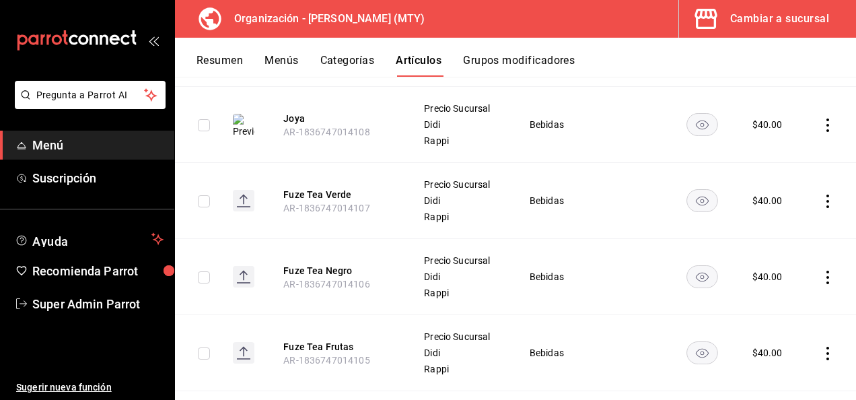
click at [245, 197] on rect at bounding box center [244, 201] width 22 height 22
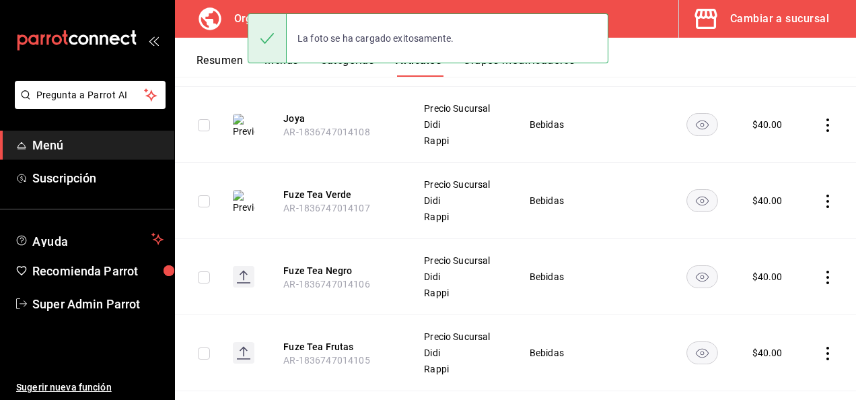
click at [238, 273] on rect at bounding box center [244, 277] width 22 height 22
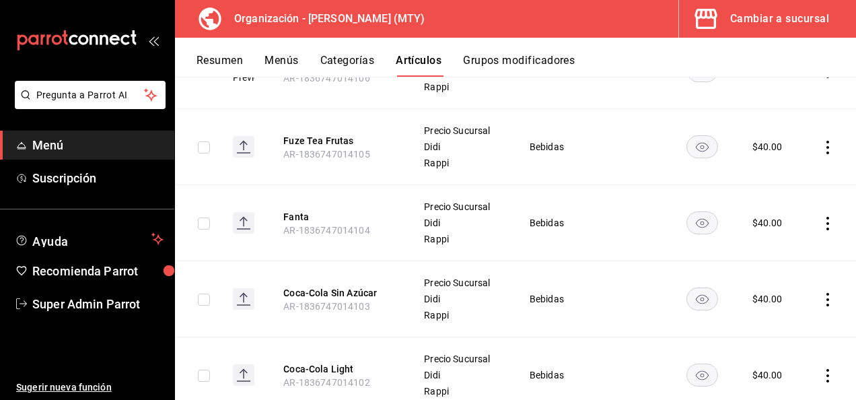
scroll to position [735, 0]
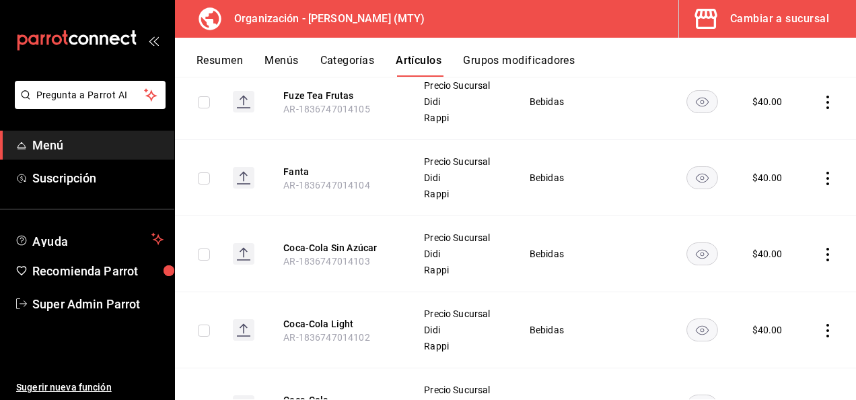
click at [238, 175] on rect at bounding box center [244, 178] width 22 height 22
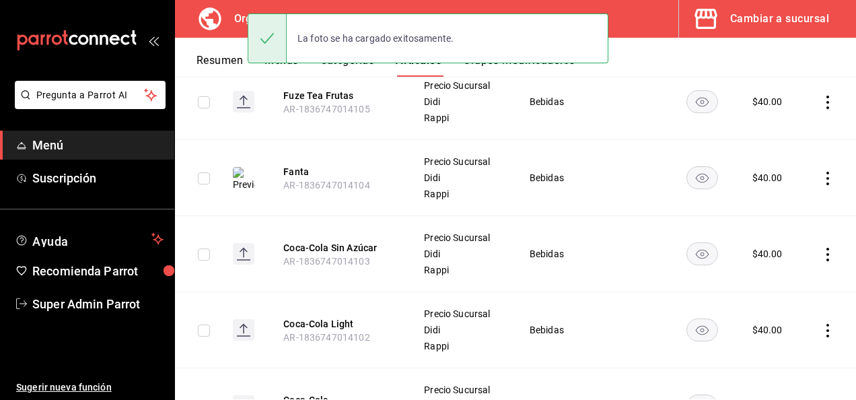
click at [243, 254] on rect at bounding box center [244, 254] width 22 height 22
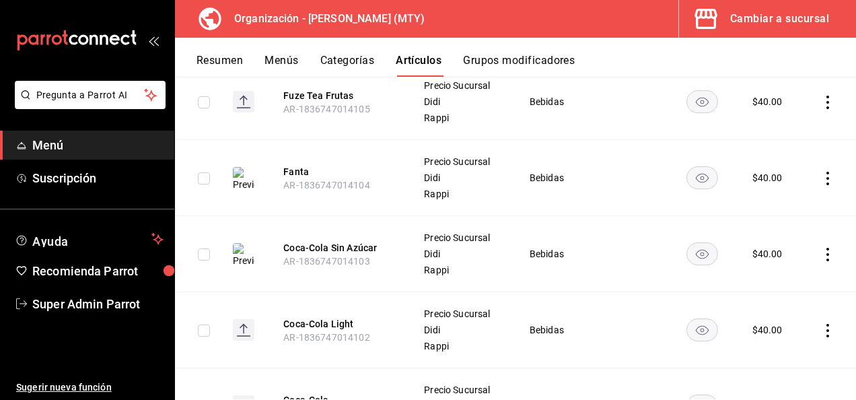
click at [241, 336] on rect at bounding box center [244, 330] width 22 height 22
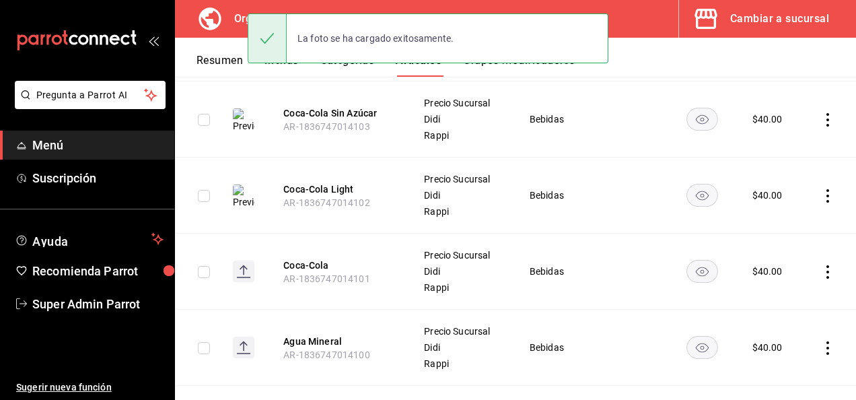
scroll to position [924, 0]
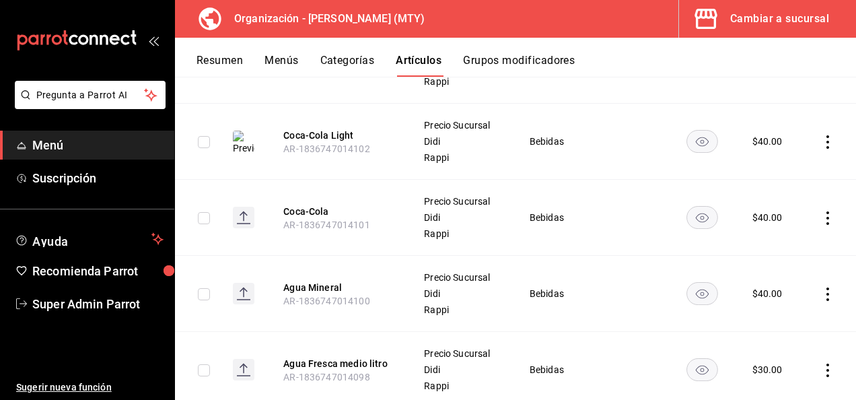
click at [246, 219] on rect at bounding box center [244, 218] width 22 height 22
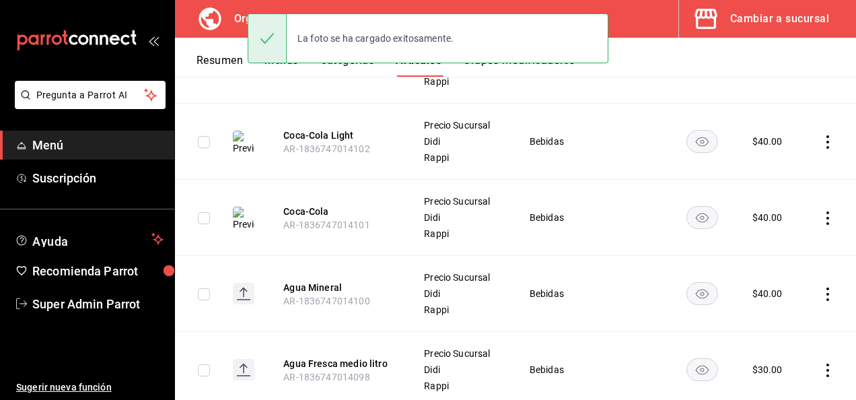
click at [246, 289] on rect at bounding box center [244, 294] width 22 height 22
click at [249, 375] on icon at bounding box center [243, 375] width 13 height 1
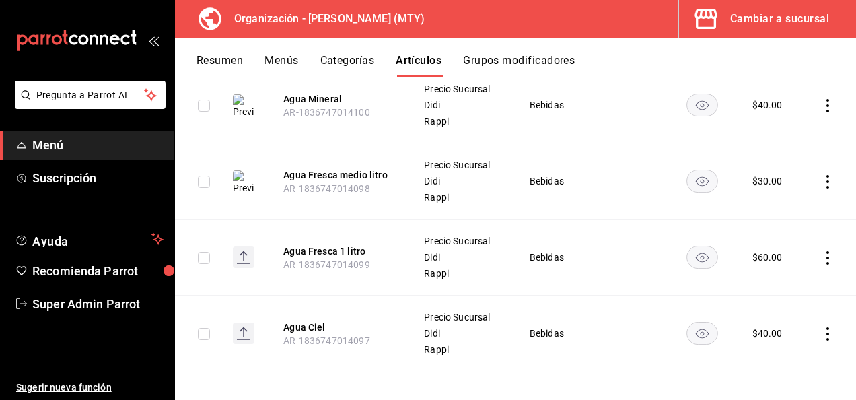
click at [245, 253] on rect at bounding box center [244, 257] width 22 height 22
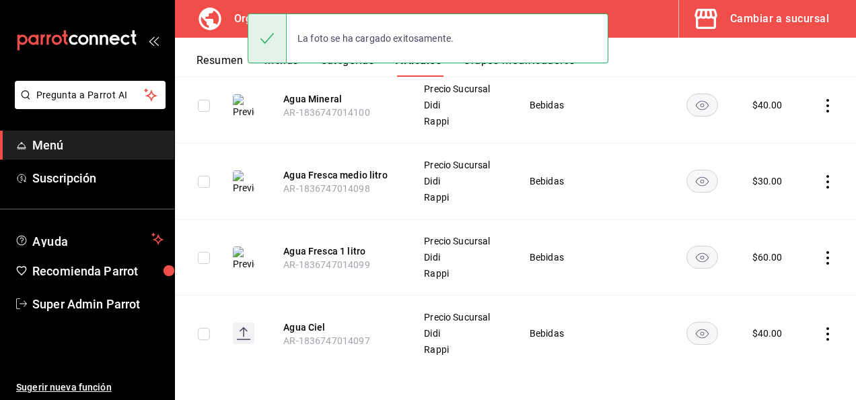
click at [243, 332] on icon at bounding box center [243, 332] width 1 height 9
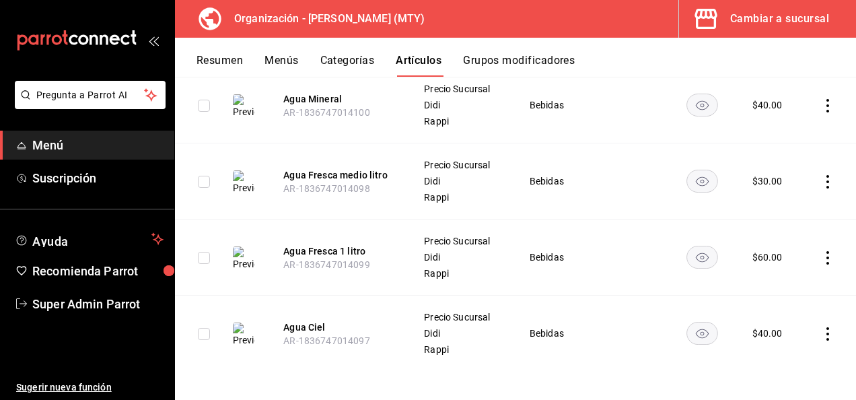
click at [201, 107] on input "checkbox" at bounding box center [204, 106] width 12 height 12
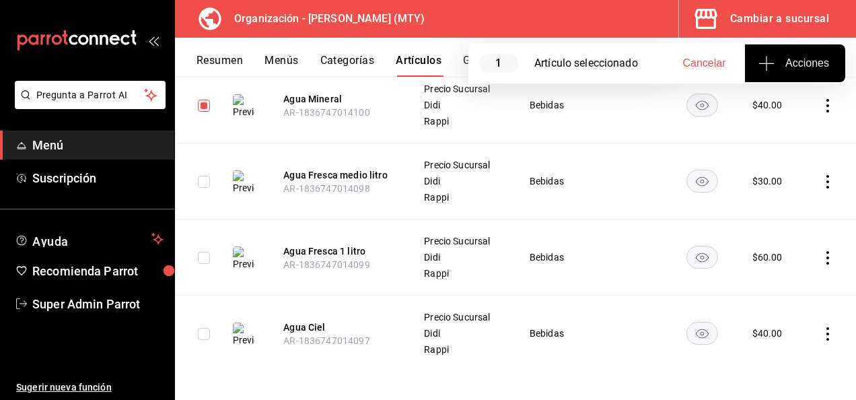
click at [768, 61] on icon "button" at bounding box center [766, 63] width 16 height 16
click at [774, 108] on span "Agregar tipo" at bounding box center [794, 105] width 79 height 14
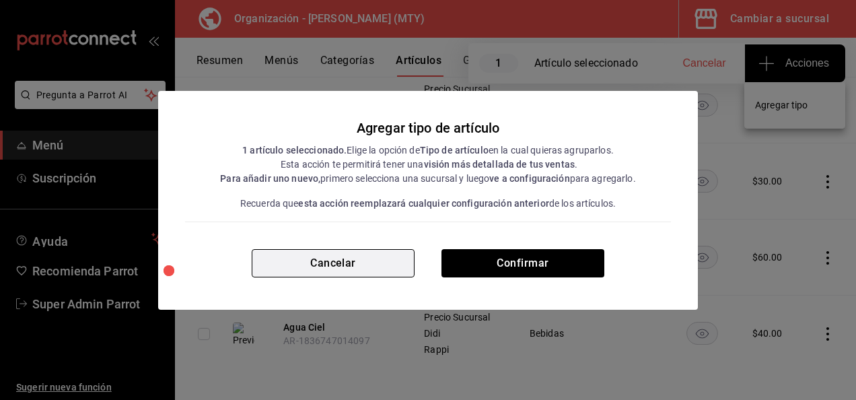
click at [361, 270] on button "Cancelar" at bounding box center [333, 263] width 163 height 28
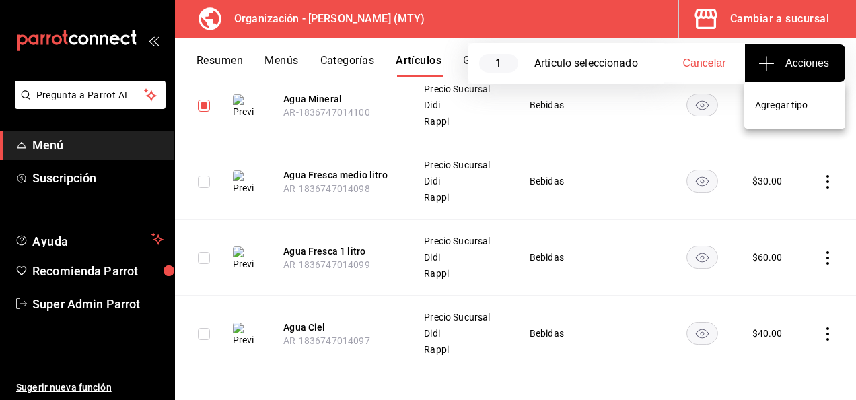
click at [649, 71] on div at bounding box center [428, 200] width 856 height 400
click at [704, 61] on span "Cancelar" at bounding box center [704, 63] width 43 height 12
checkbox input "false"
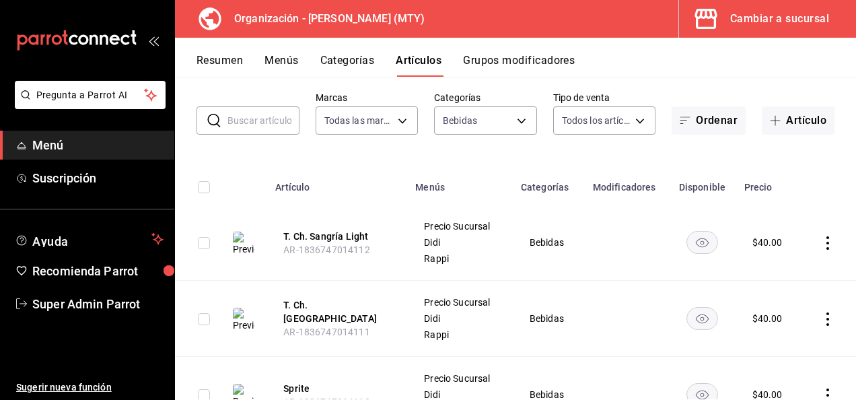
scroll to position [0, 0]
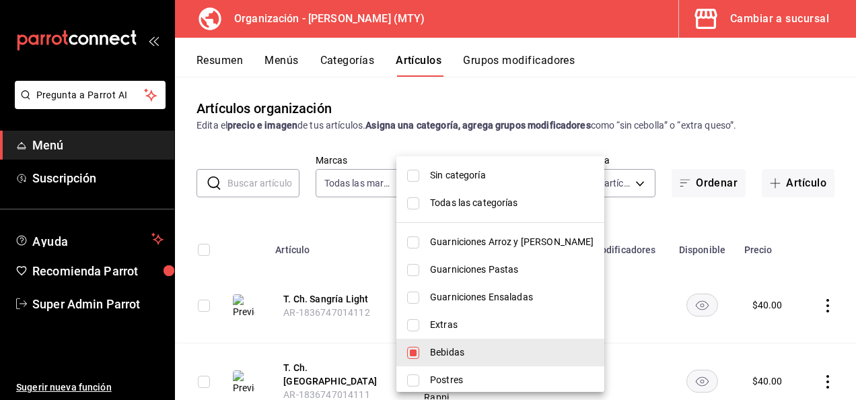
click at [509, 180] on body "Pregunta a Parrot AI Menú Suscripción Ayuda Recomienda Parrot Super Admin Parro…" at bounding box center [428, 200] width 856 height 400
click at [412, 353] on input "checkbox" at bounding box center [413, 353] width 12 height 12
checkbox input "false"
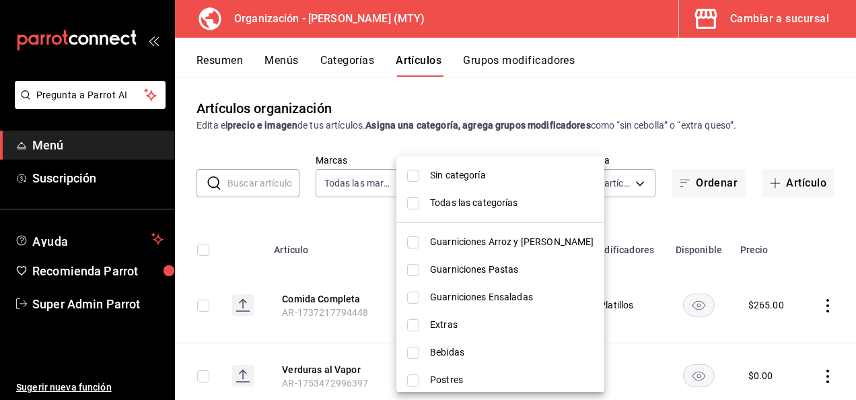
click at [408, 378] on input "checkbox" at bounding box center [413, 380] width 12 height 12
checkbox input "true"
type input "406d4509-1bbe-45b7-819d-0c5e59280edc"
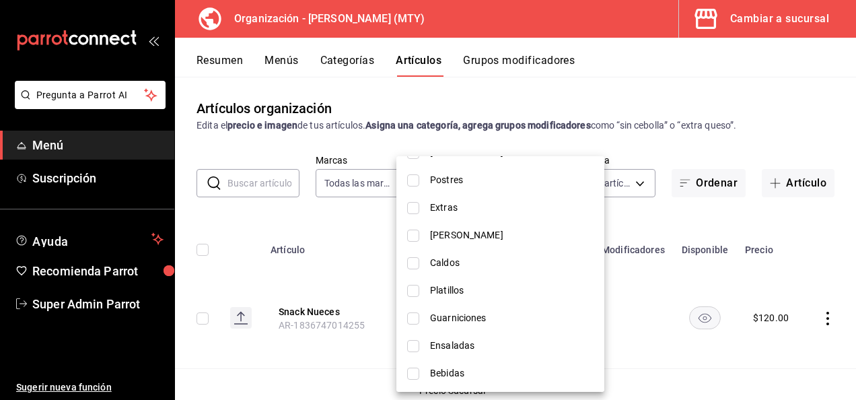
scroll to position [1718, 0]
click at [678, 81] on div at bounding box center [428, 200] width 856 height 400
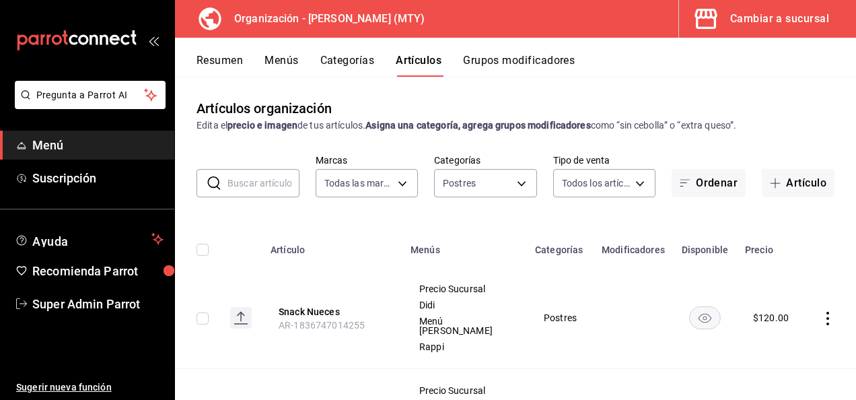
click at [771, 20] on div "Cambiar a sucursal" at bounding box center [779, 18] width 99 height 19
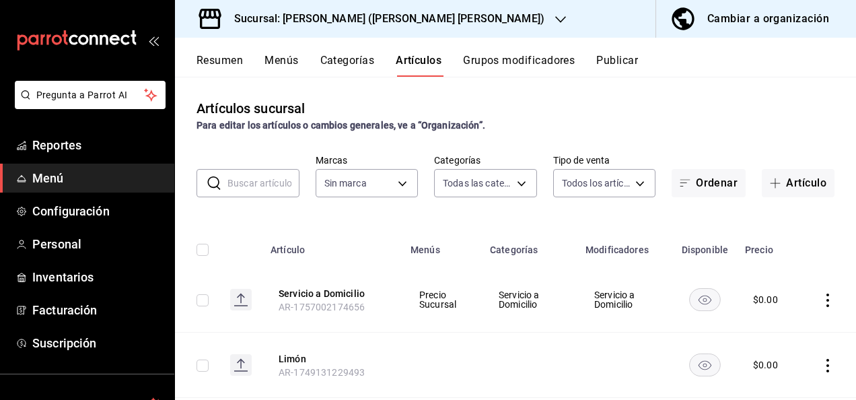
type input "7379094b-ced1-4bb3-a5d9-82c488941cf4,5fe5d7a8-45b1-43a9-a381-072ae0ded211,b57b9…"
type input "21df7605-3d62-4e5e-a6b3-33b2e047c642"
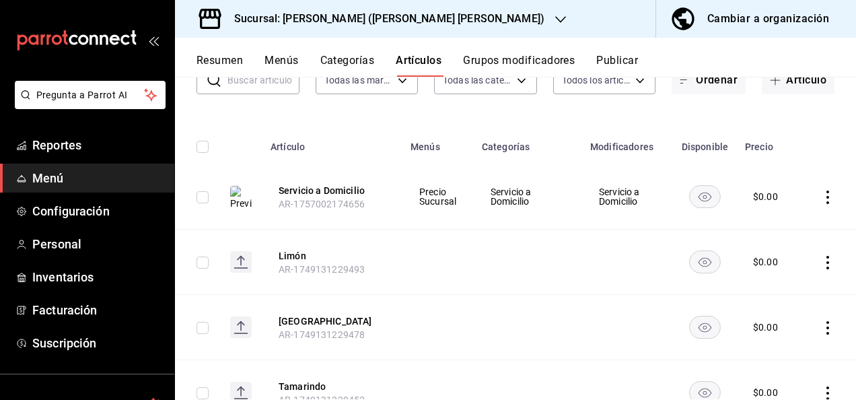
scroll to position [0, 0]
